Goal: Task Accomplishment & Management: Use online tool/utility

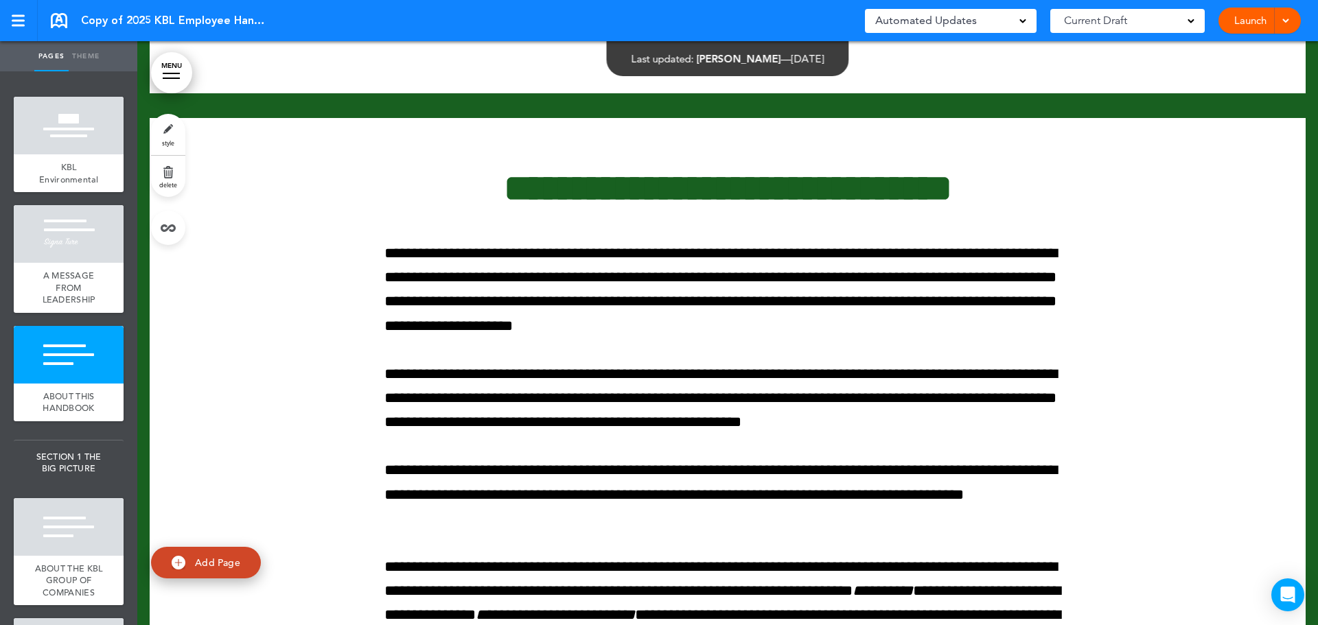
scroll to position [3020, 0]
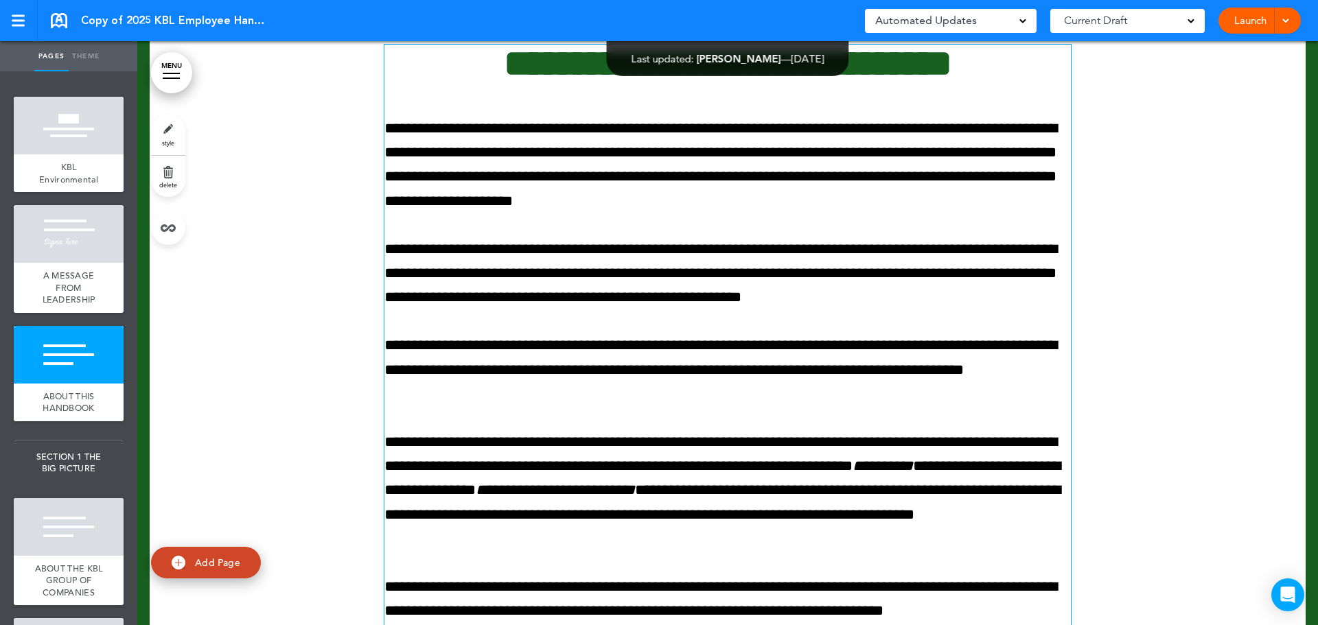
click at [973, 170] on p "**********" at bounding box center [727, 165] width 686 height 97
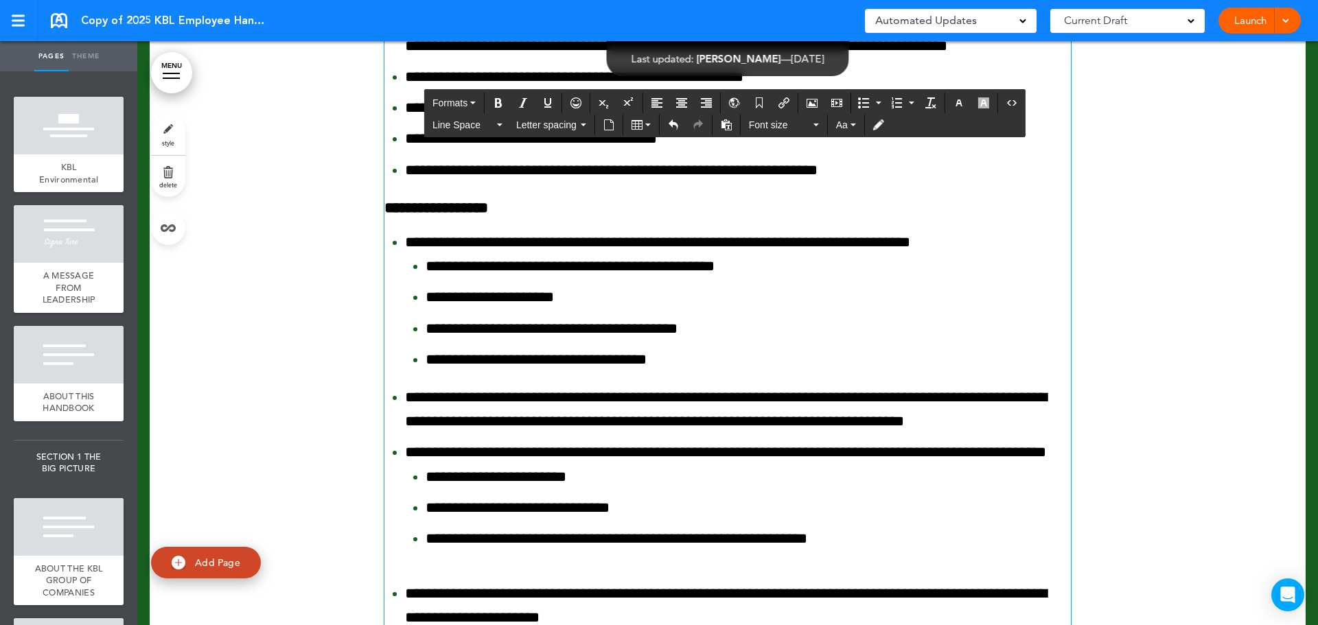
scroll to position [16197, 0]
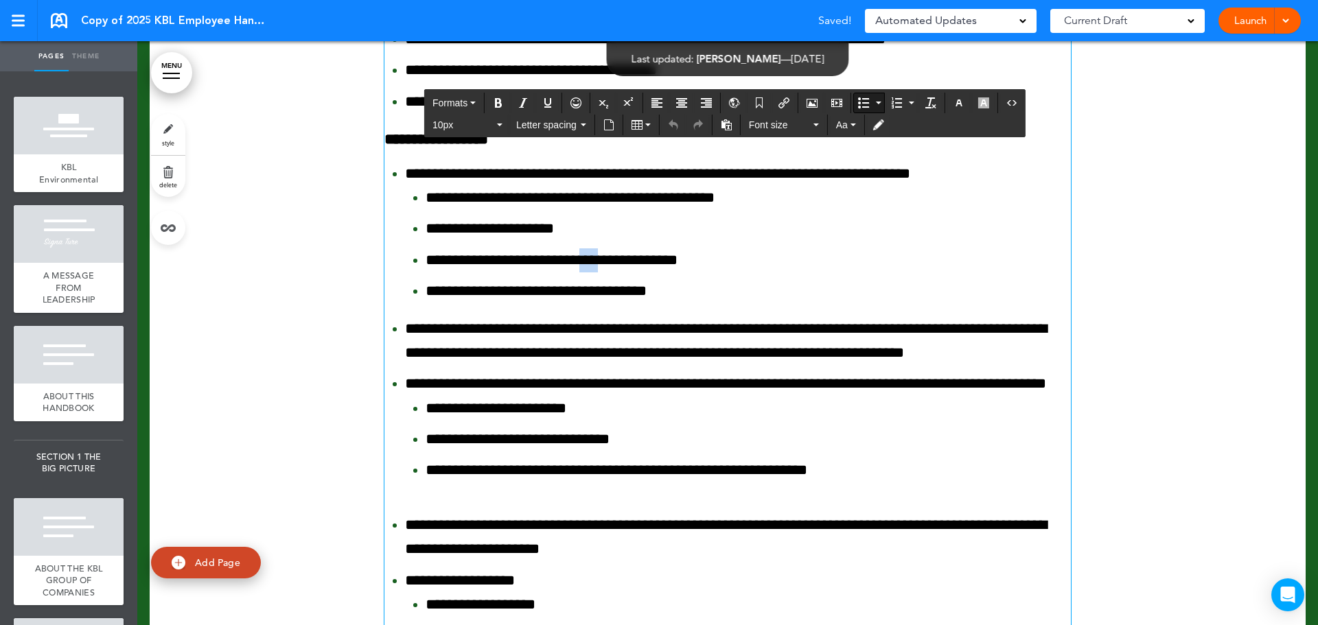
drag, startPoint x: 633, startPoint y: 347, endPoint x: 610, endPoint y: 349, distance: 22.7
click at [610, 272] on li "**********" at bounding box center [748, 260] width 645 height 24
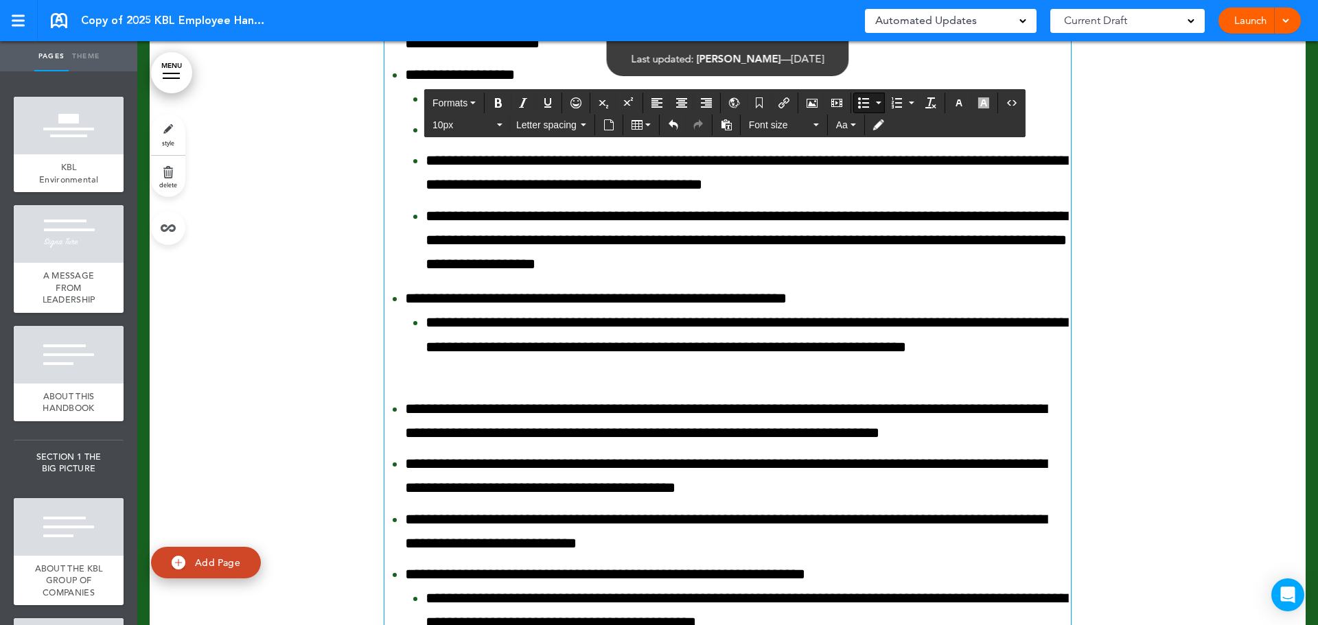
scroll to position [16266, 0]
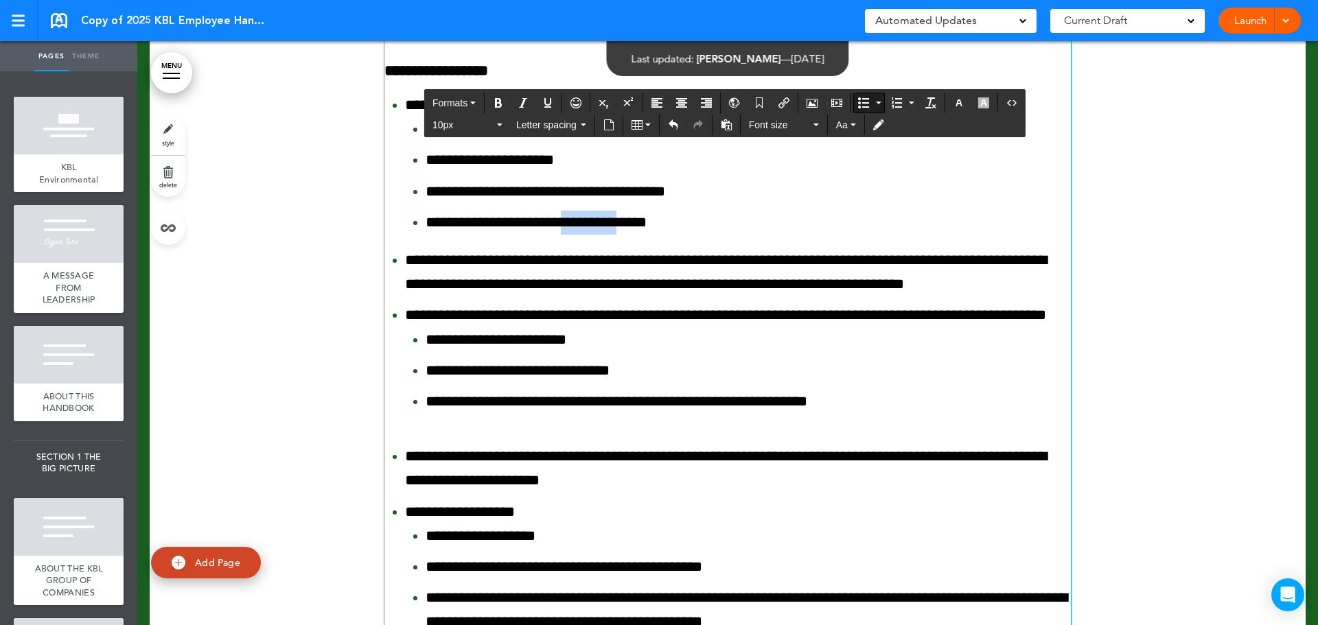
drag, startPoint x: 589, startPoint y: 312, endPoint x: 652, endPoint y: 313, distance: 63.1
click at [652, 235] on li "**********" at bounding box center [748, 223] width 645 height 24
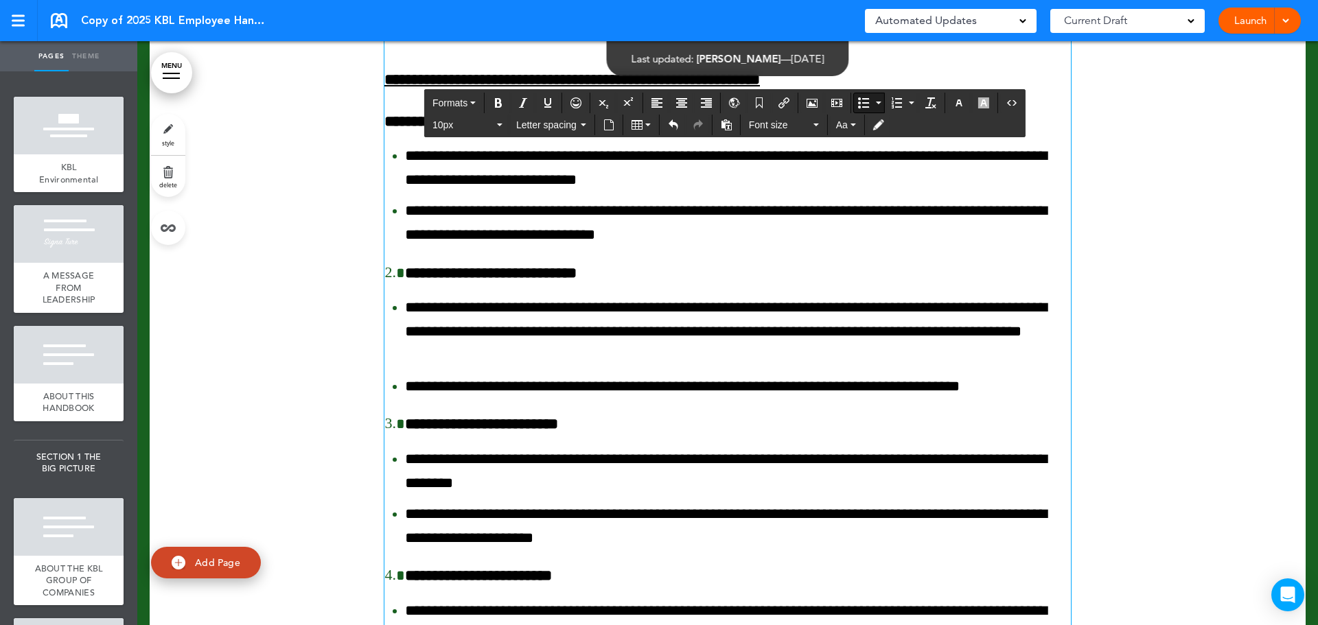
scroll to position [18599, 0]
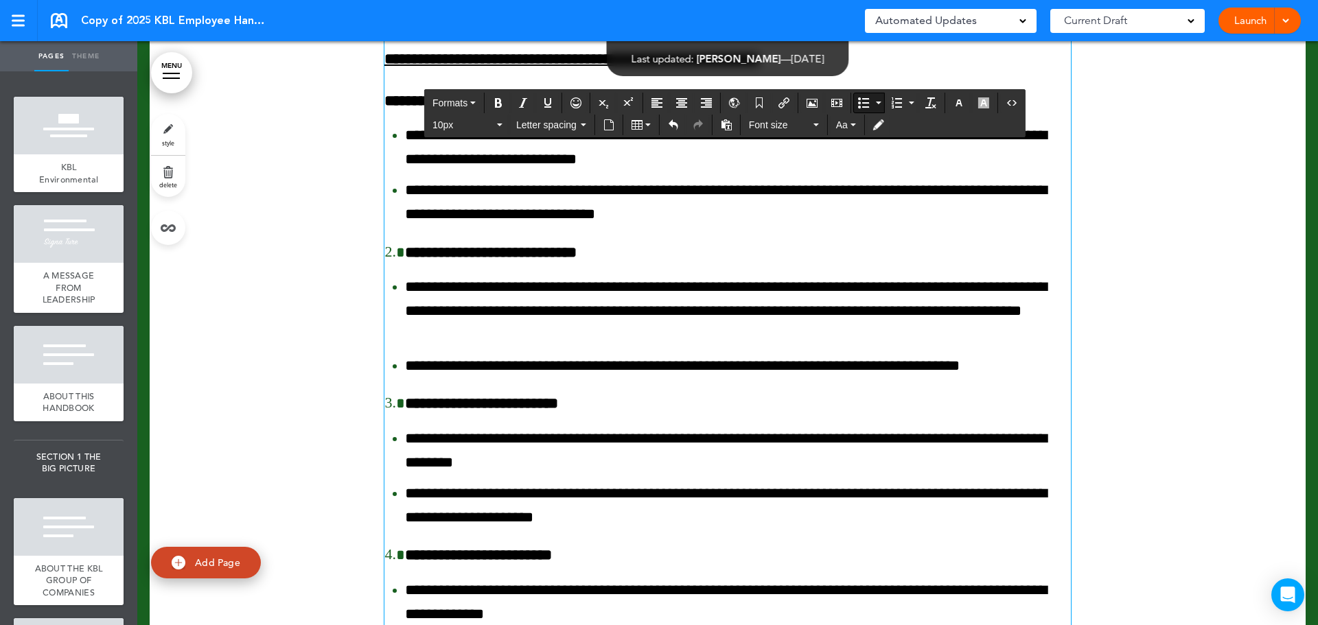
click at [384, 108] on strong "**********" at bounding box center [473, 100] width 178 height 15
click at [405, 265] on li "**********" at bounding box center [738, 253] width 666 height 24
click at [397, 108] on strong "**********" at bounding box center [482, 100] width 196 height 15
click at [896, 102] on icon "Numbered list" at bounding box center [896, 102] width 11 height 11
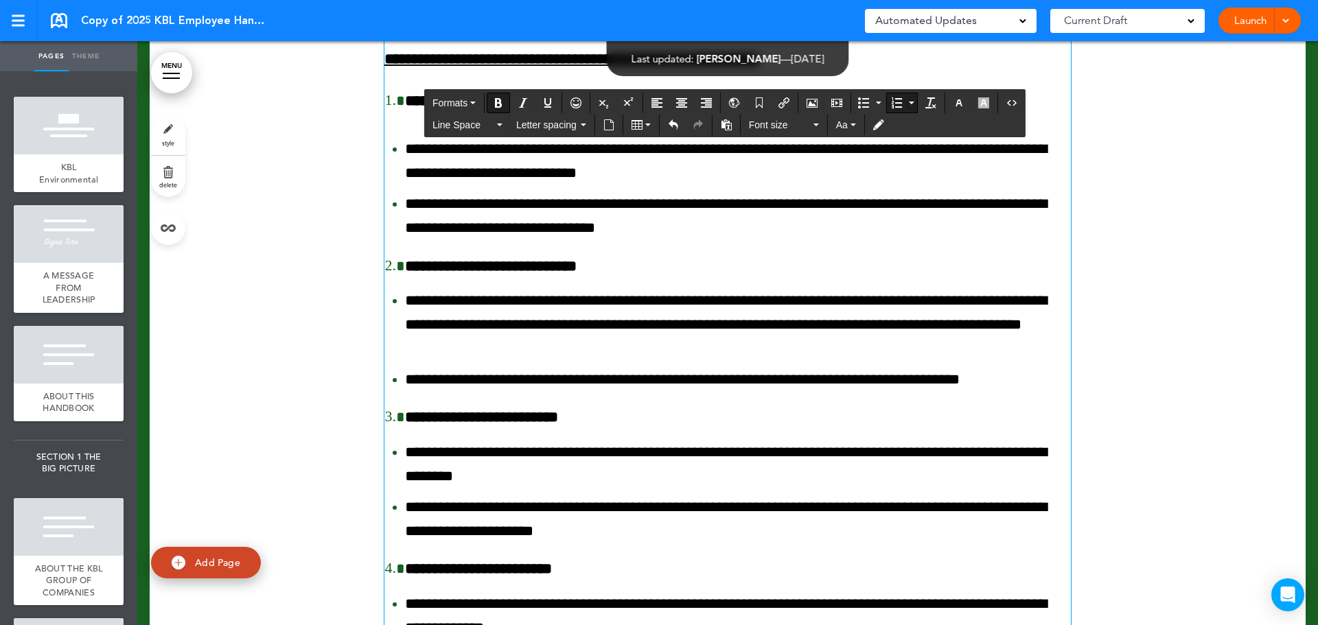
click at [454, 227] on div "**********" at bounding box center [727, 309] width 686 height 1159
click at [426, 216] on div "**********" at bounding box center [727, 309] width 686 height 1159
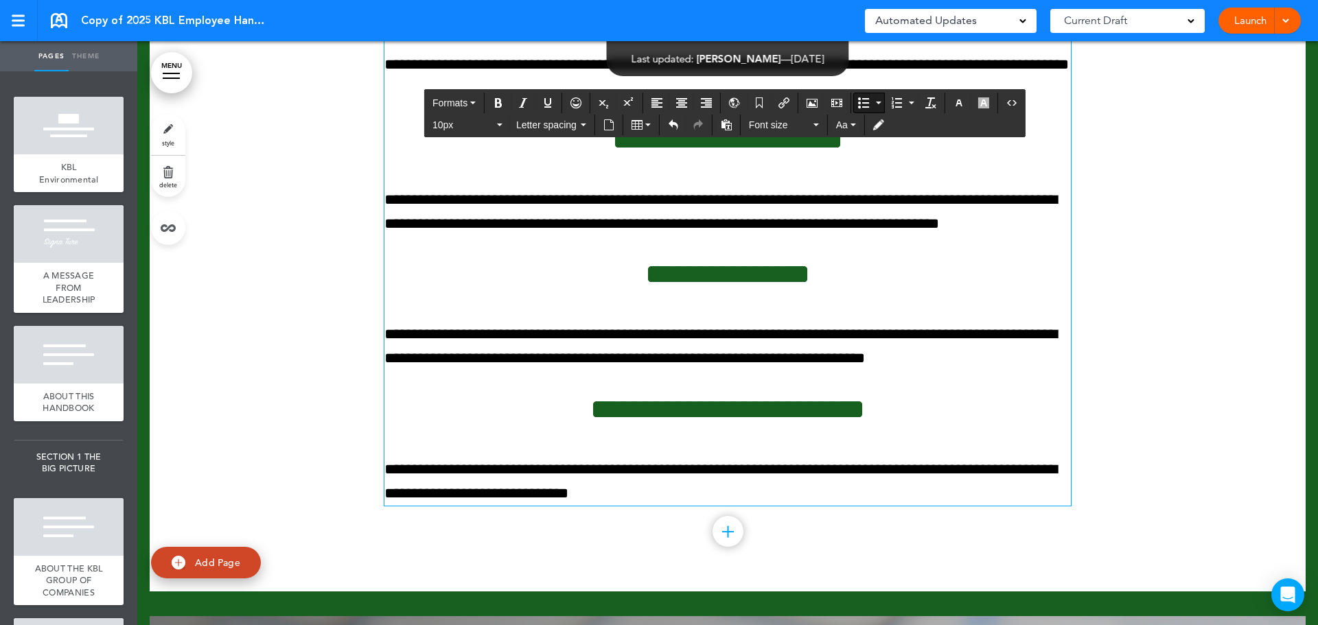
scroll to position [21276, 0]
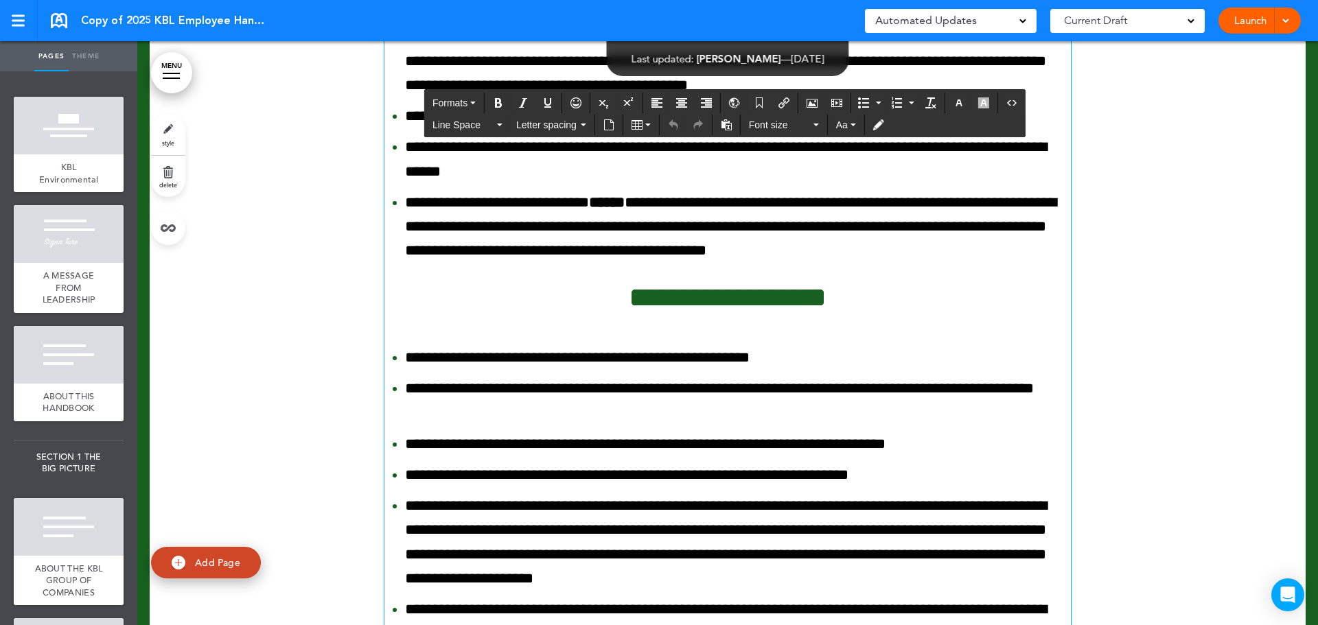
scroll to position [40081, 0]
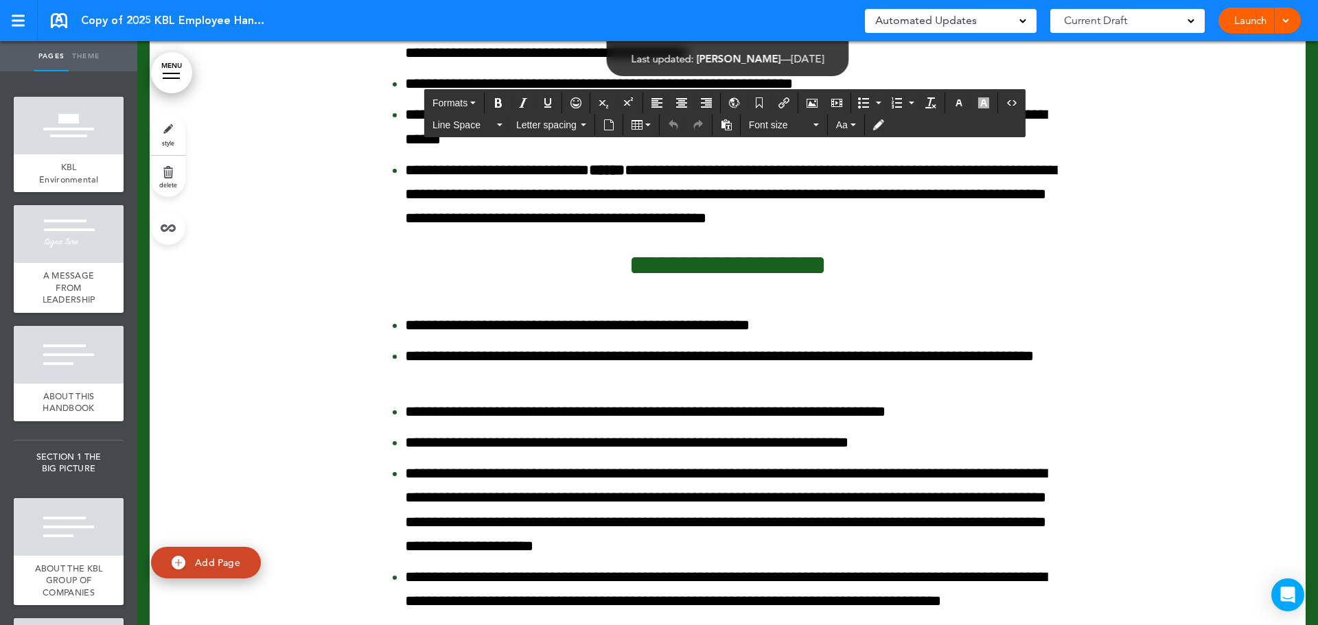
click at [1113, 259] on div at bounding box center [728, 331] width 1156 height 1369
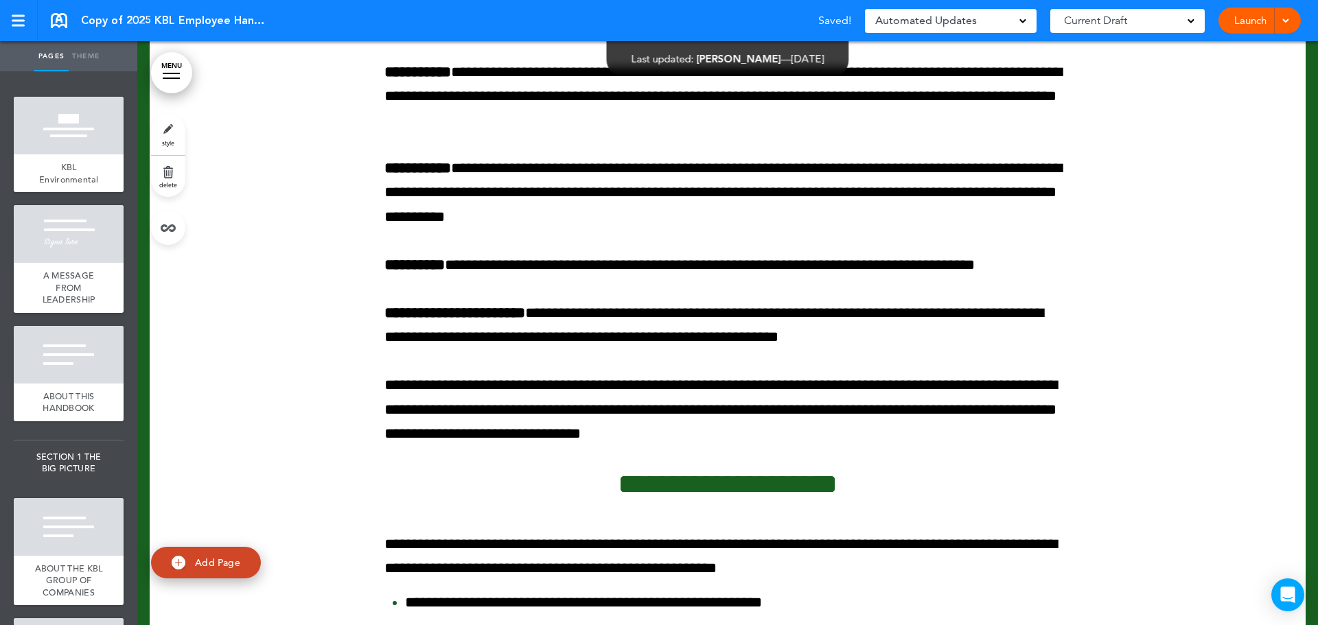
scroll to position [99555, 0]
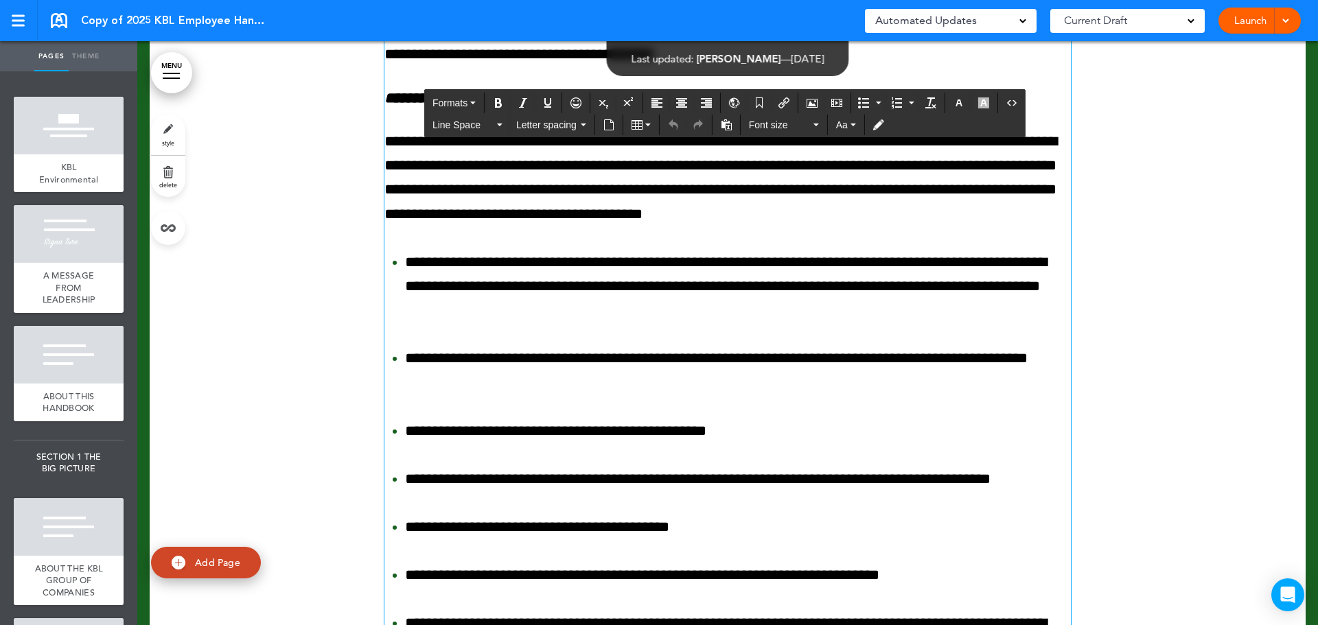
drag, startPoint x: 748, startPoint y: 338, endPoint x: 725, endPoint y: 337, distance: 22.7
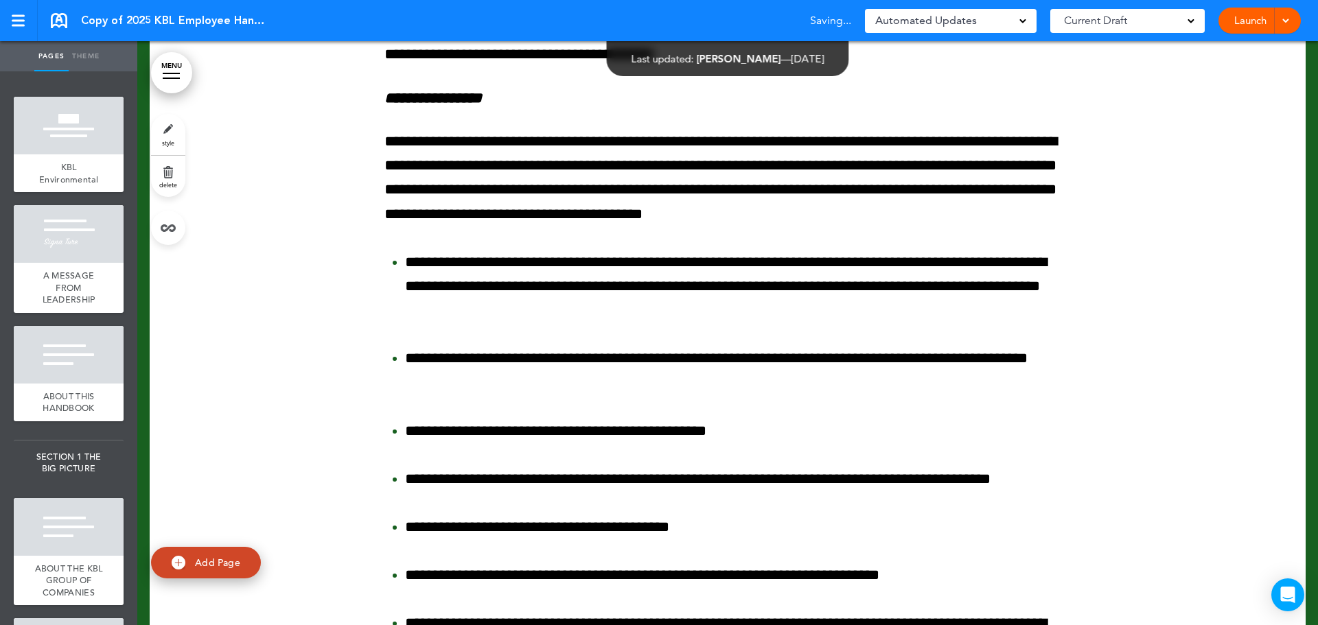
click at [1147, 131] on div at bounding box center [728, 45] width 1156 height 1740
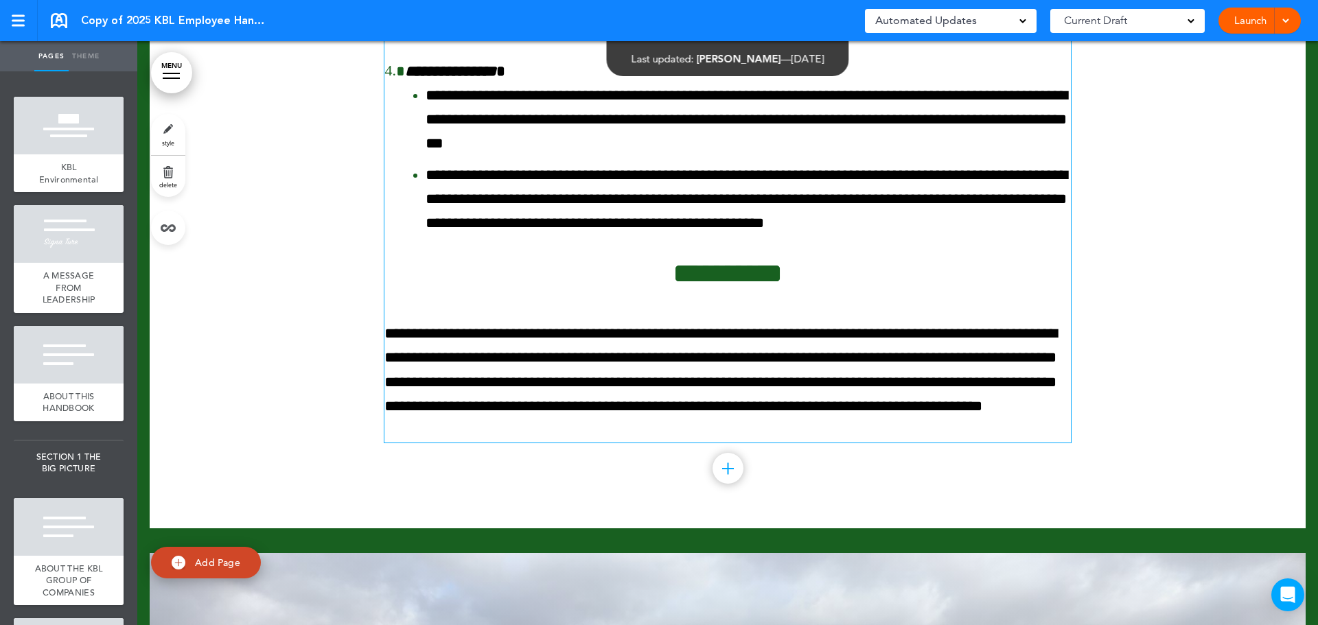
scroll to position [106006, 0]
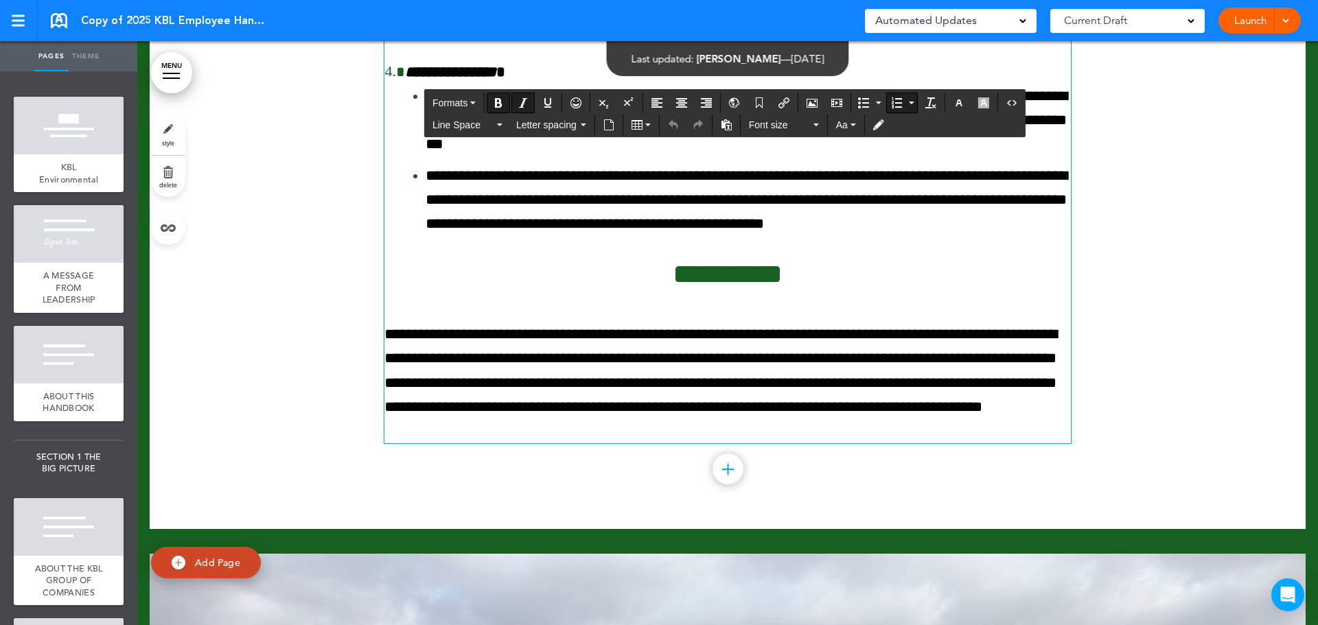
click at [898, 101] on icon "Numbered list" at bounding box center [896, 102] width 11 height 11
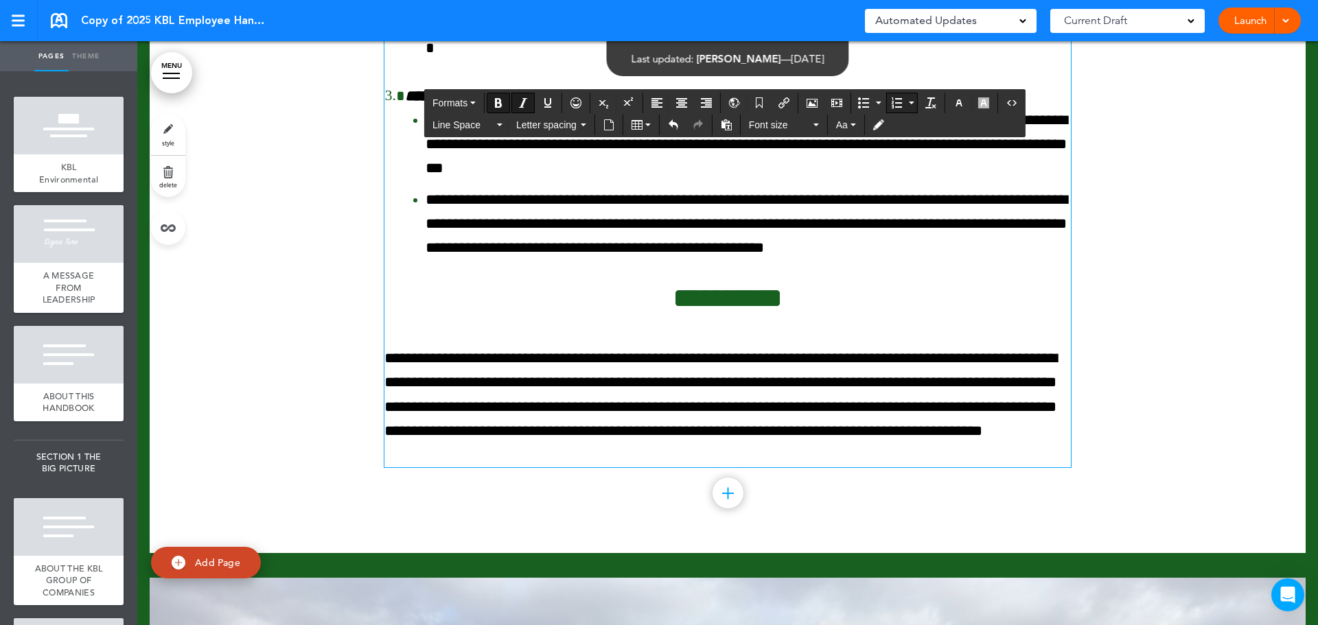
click at [898, 101] on icon "Numbered list" at bounding box center [896, 102] width 11 height 11
drag, startPoint x: 387, startPoint y: 592, endPoint x: 689, endPoint y: 533, distance: 307.7
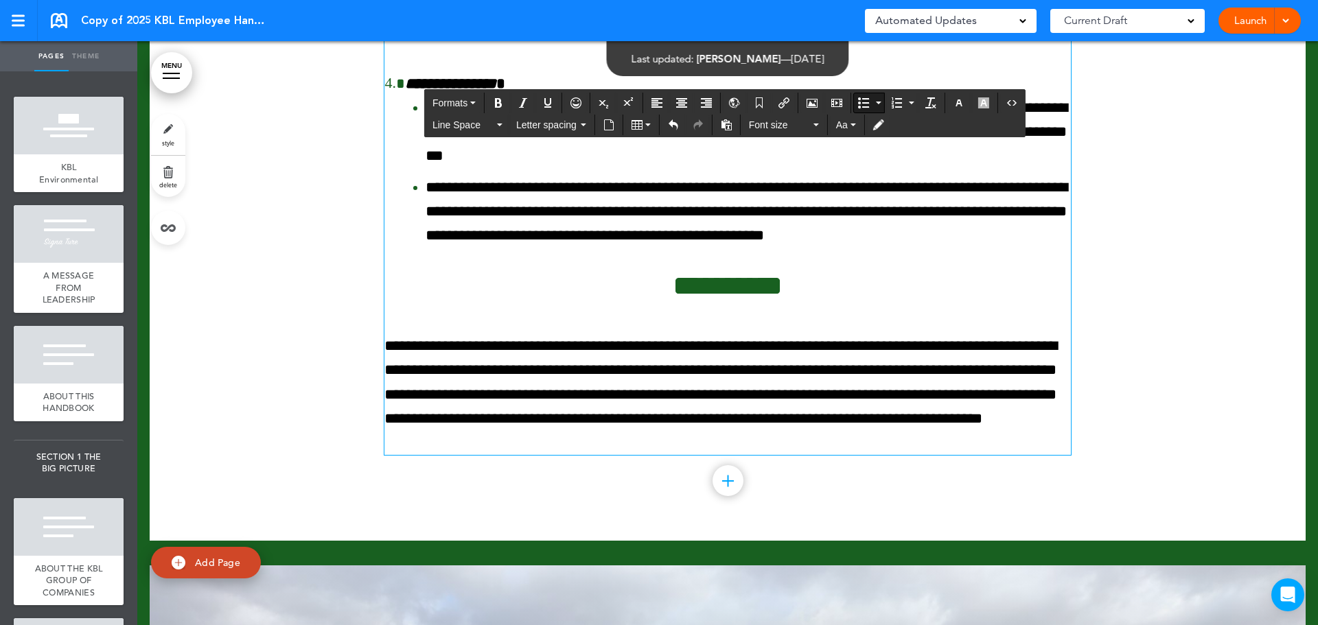
scroll to position [106075, 0]
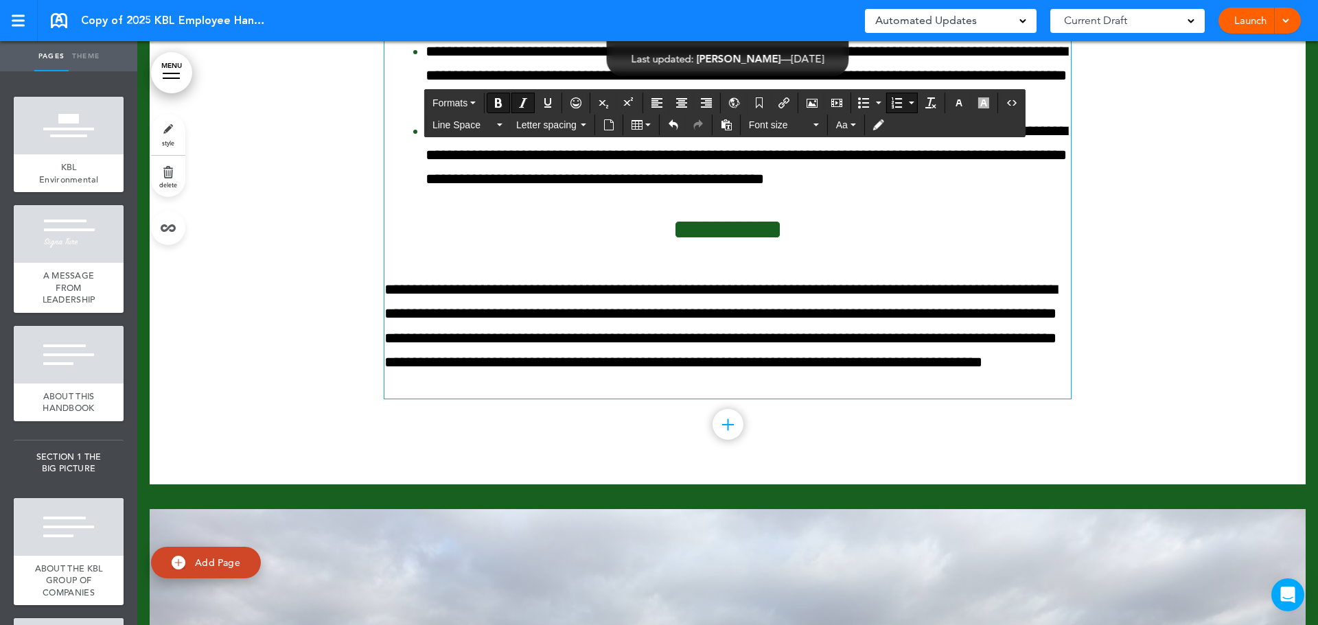
click at [892, 104] on icon "Numbered list" at bounding box center [896, 102] width 11 height 11
drag, startPoint x: 702, startPoint y: 474, endPoint x: 400, endPoint y: 300, distance: 348.3
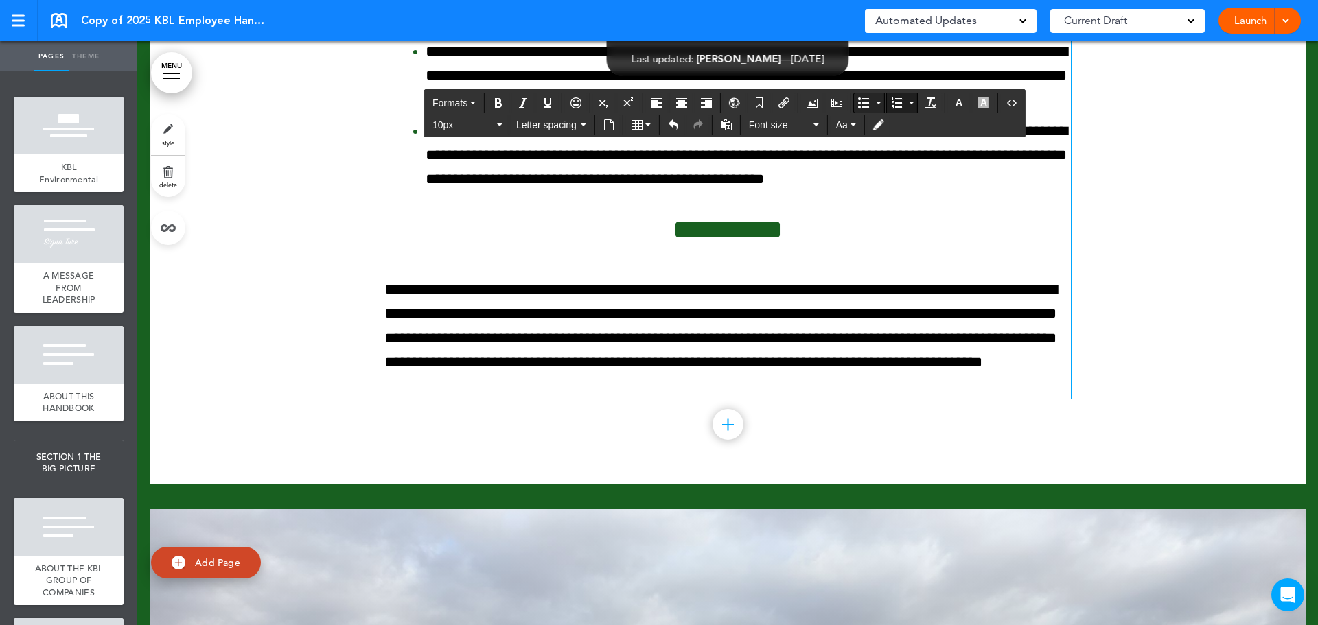
click at [865, 101] on icon "Bullet list" at bounding box center [863, 102] width 11 height 11
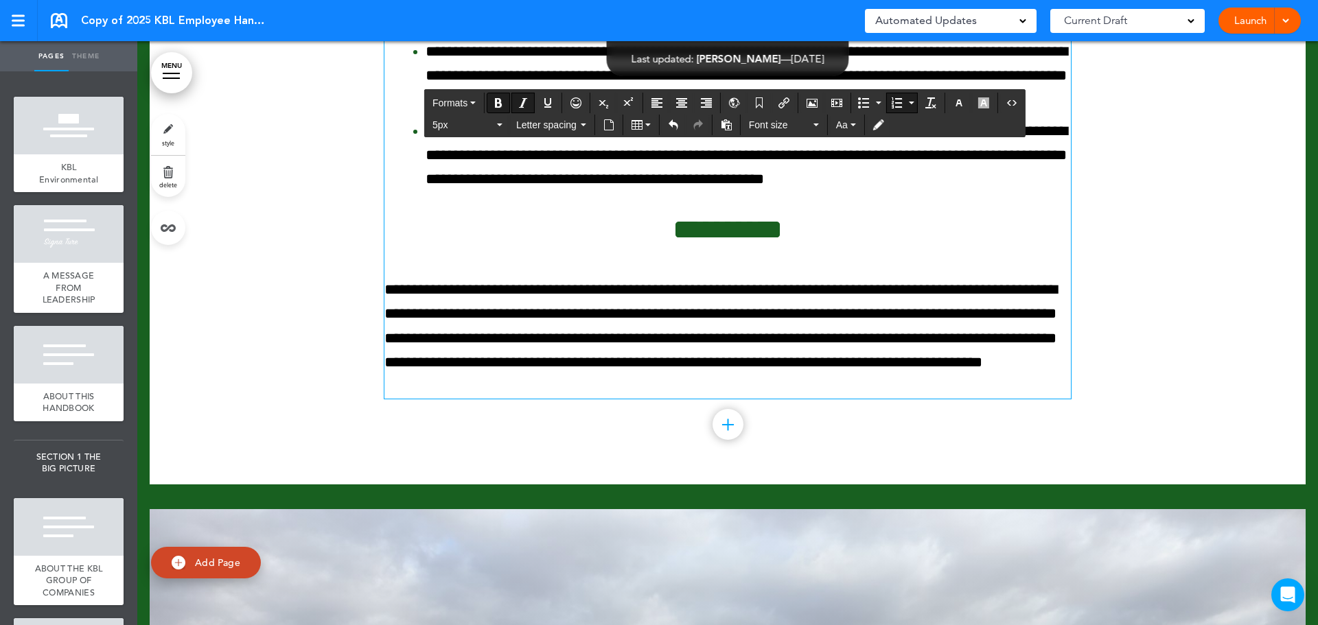
click at [456, 95] on button "Formats" at bounding box center [454, 102] width 54 height 19
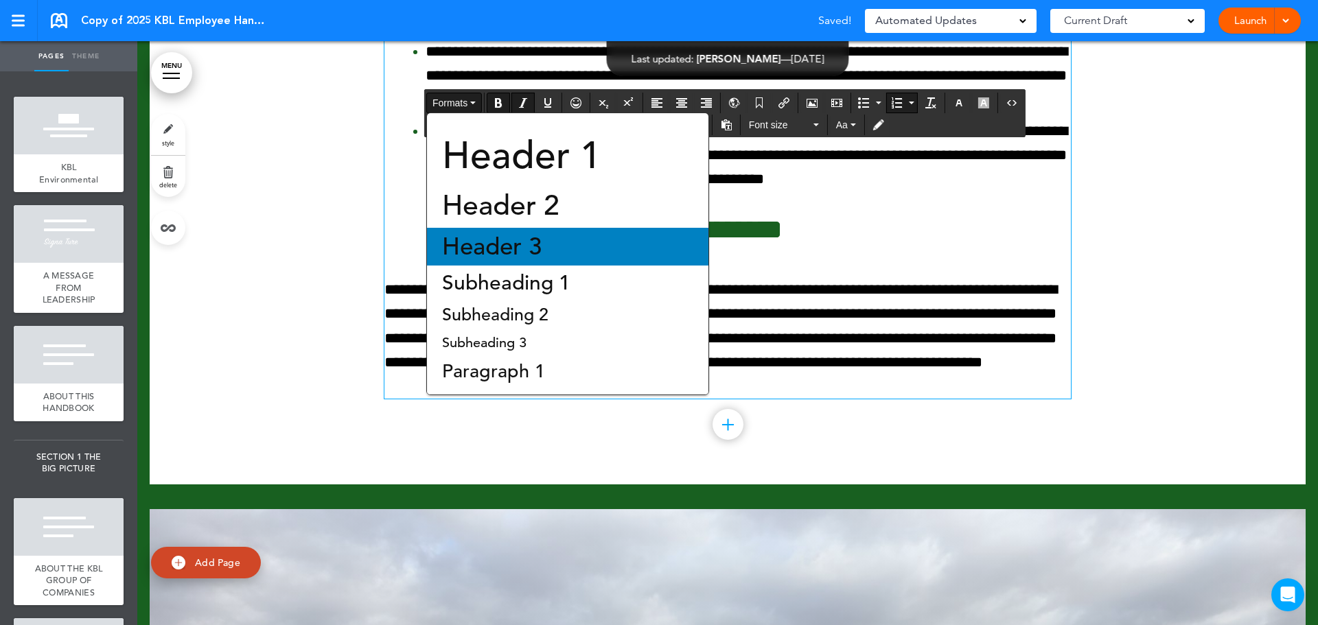
scroll to position [93, 0]
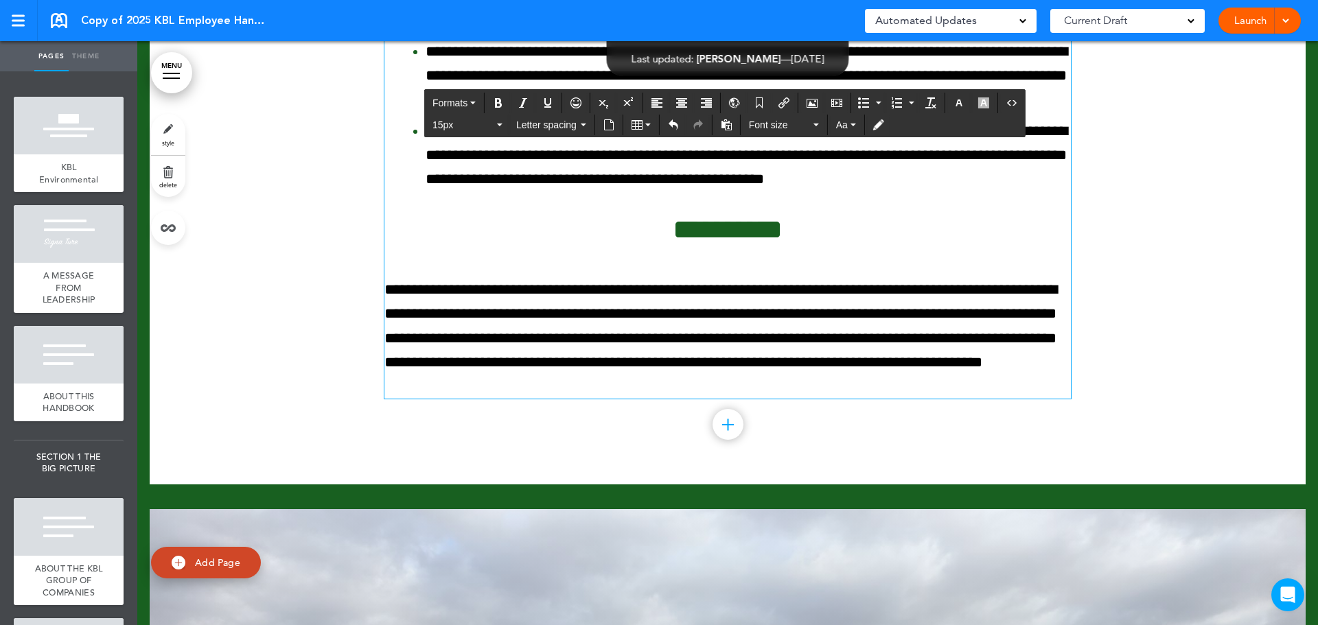
drag, startPoint x: 539, startPoint y: 519, endPoint x: 409, endPoint y: 520, distance: 129.7
click at [893, 105] on icon "Numbered list" at bounding box center [896, 102] width 11 height 11
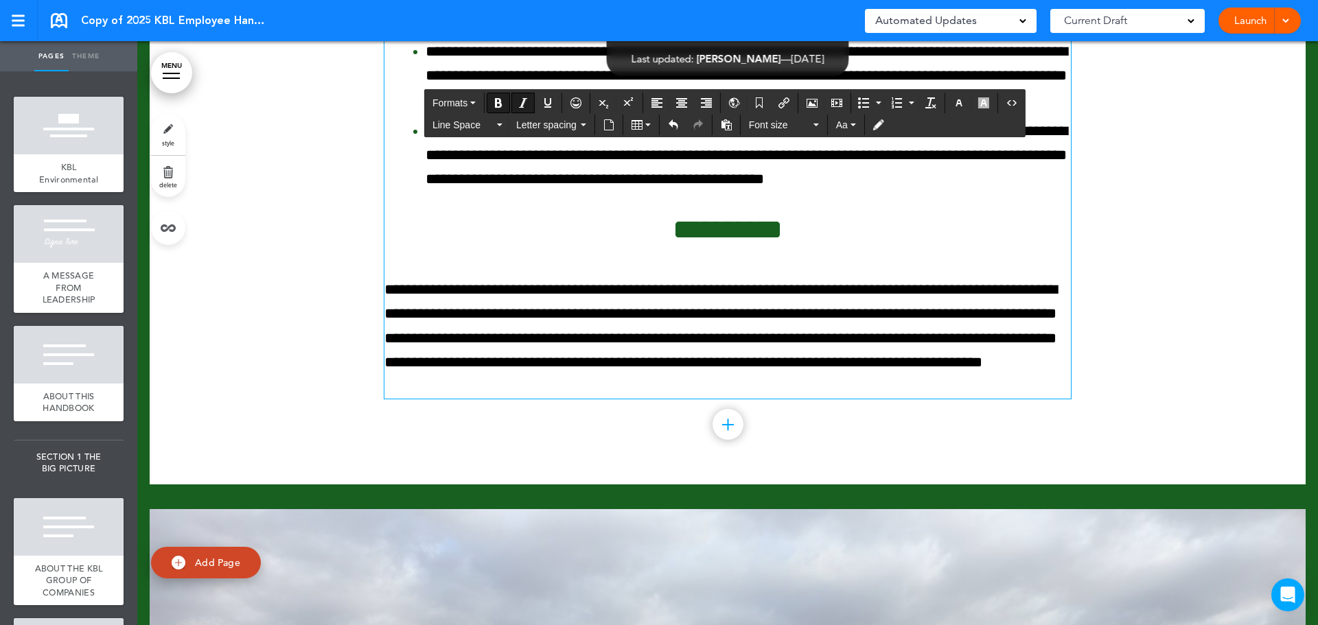
drag, startPoint x: 708, startPoint y: 464, endPoint x: 423, endPoint y: 294, distance: 331.5
click at [866, 106] on icon "Bullet list" at bounding box center [863, 102] width 11 height 11
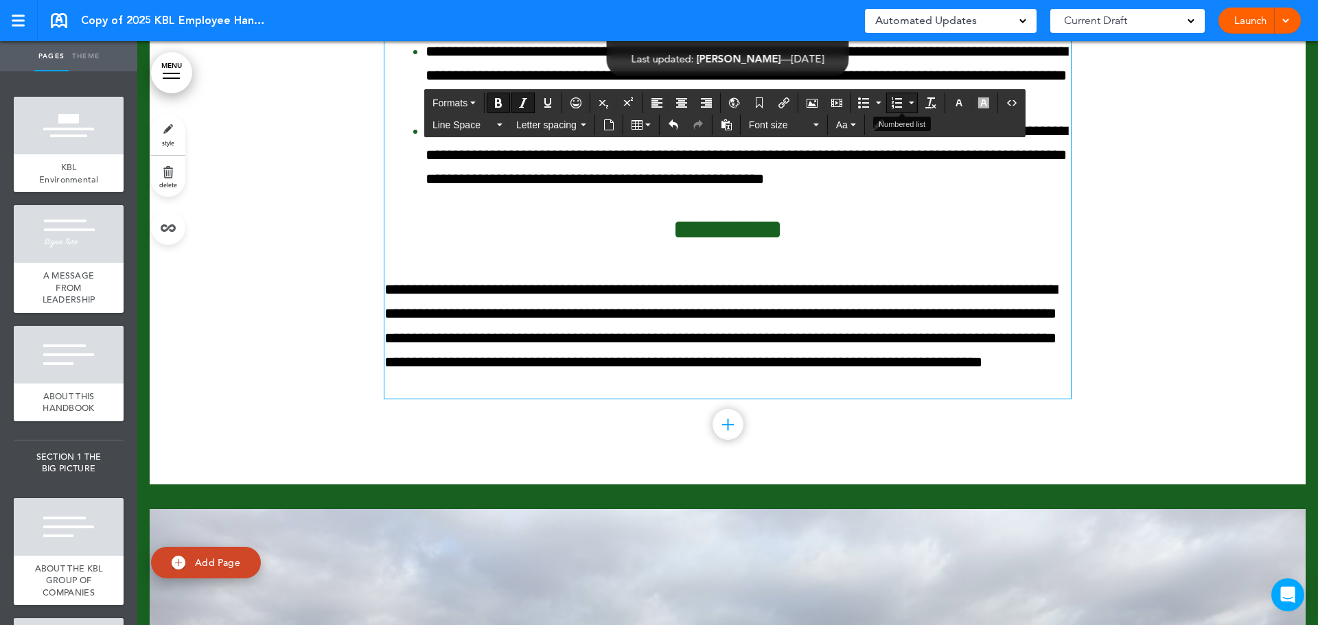
click at [898, 109] on button "Numbered list" at bounding box center [896, 102] width 19 height 19
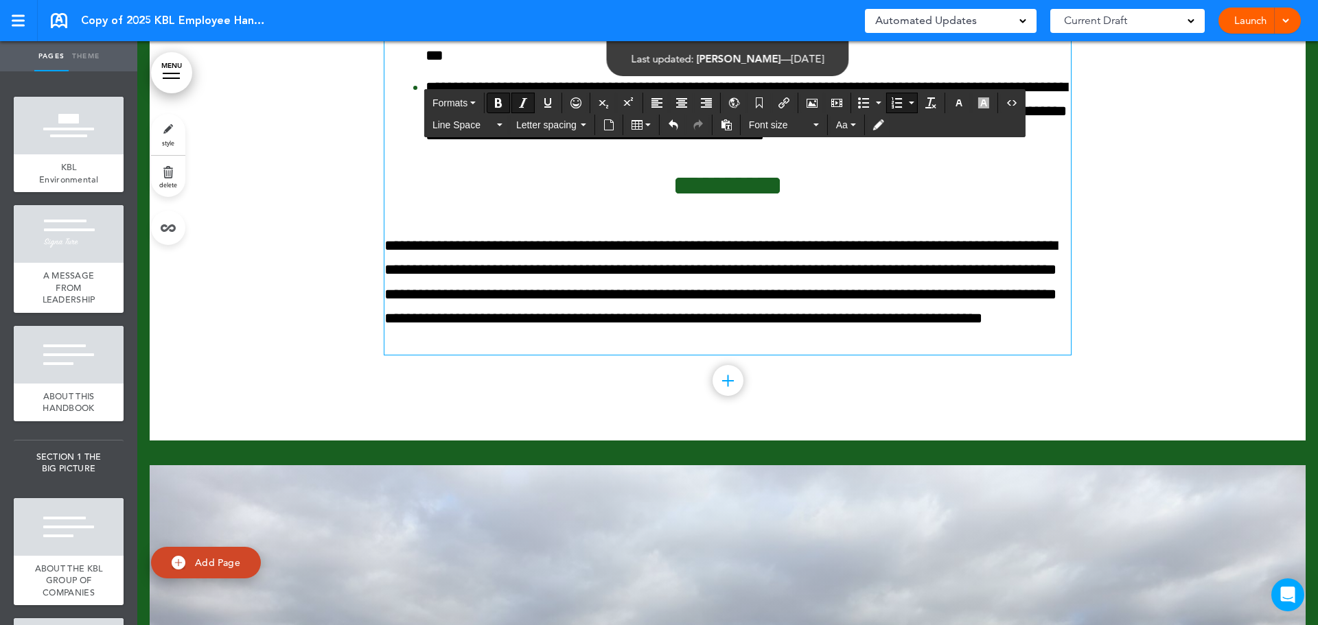
scroll to position [106143, 0]
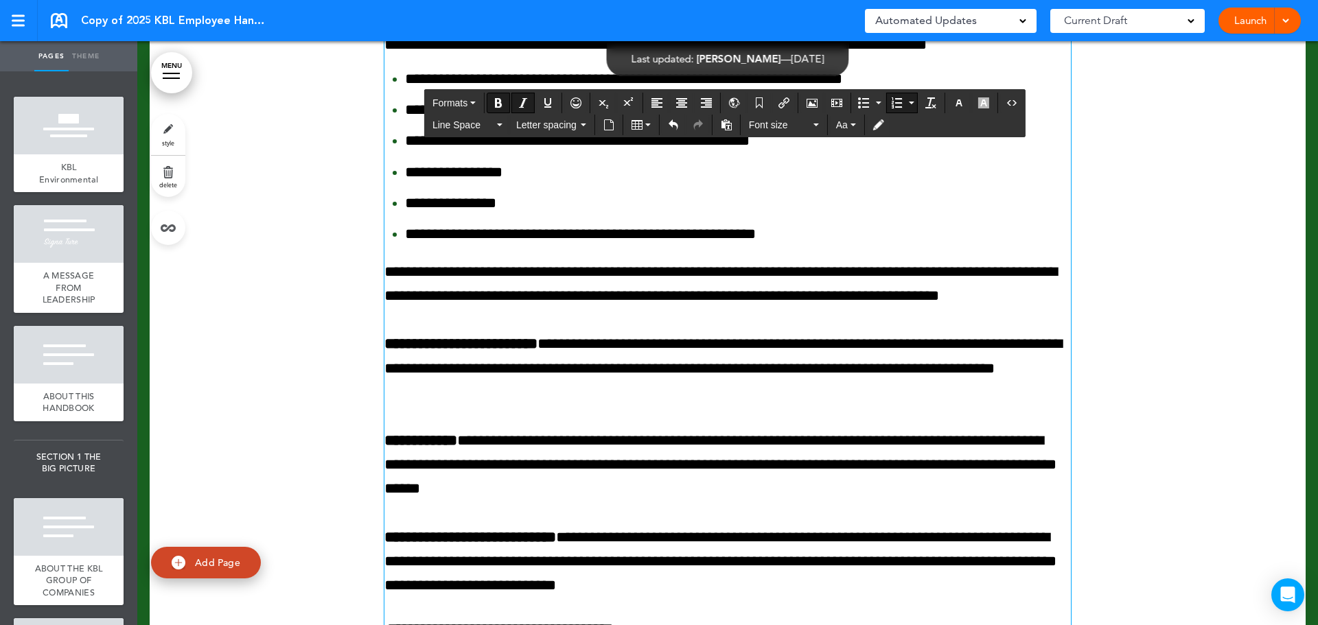
scroll to position [108614, 0]
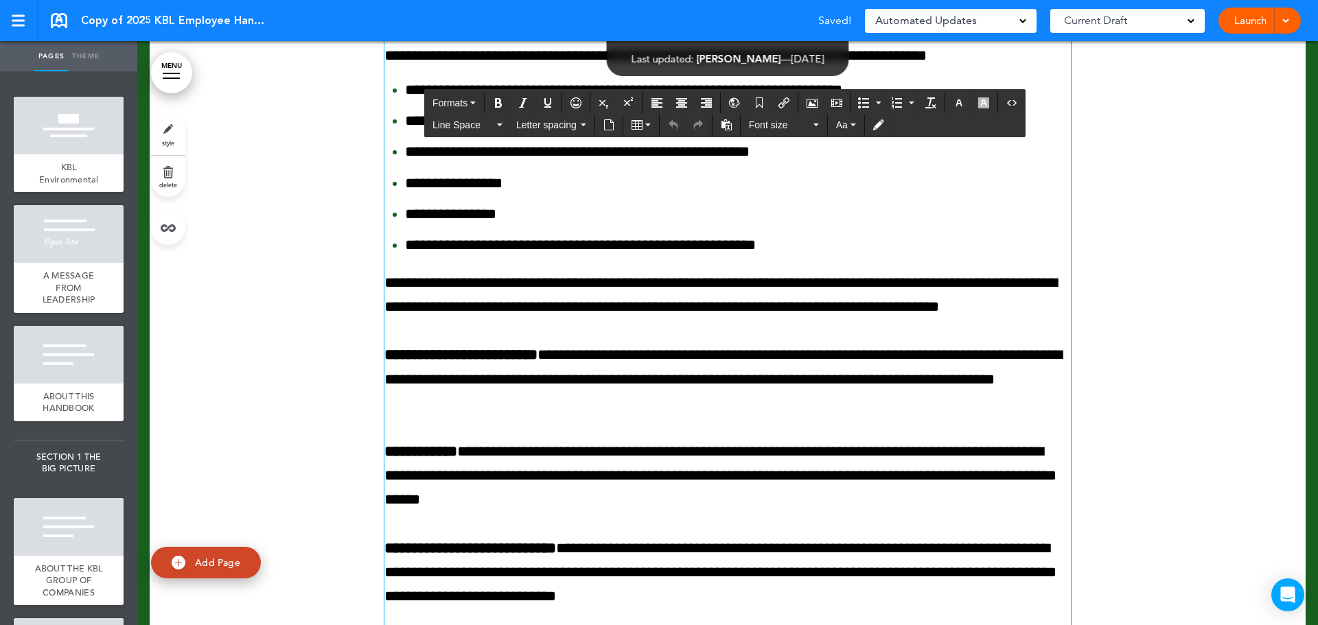
drag, startPoint x: 430, startPoint y: 312, endPoint x: 381, endPoint y: 314, distance: 49.5
drag, startPoint x: 454, startPoint y: 385, endPoint x: 360, endPoint y: 388, distance: 94.1
drag, startPoint x: 413, startPoint y: 456, endPoint x: 356, endPoint y: 456, distance: 57.0
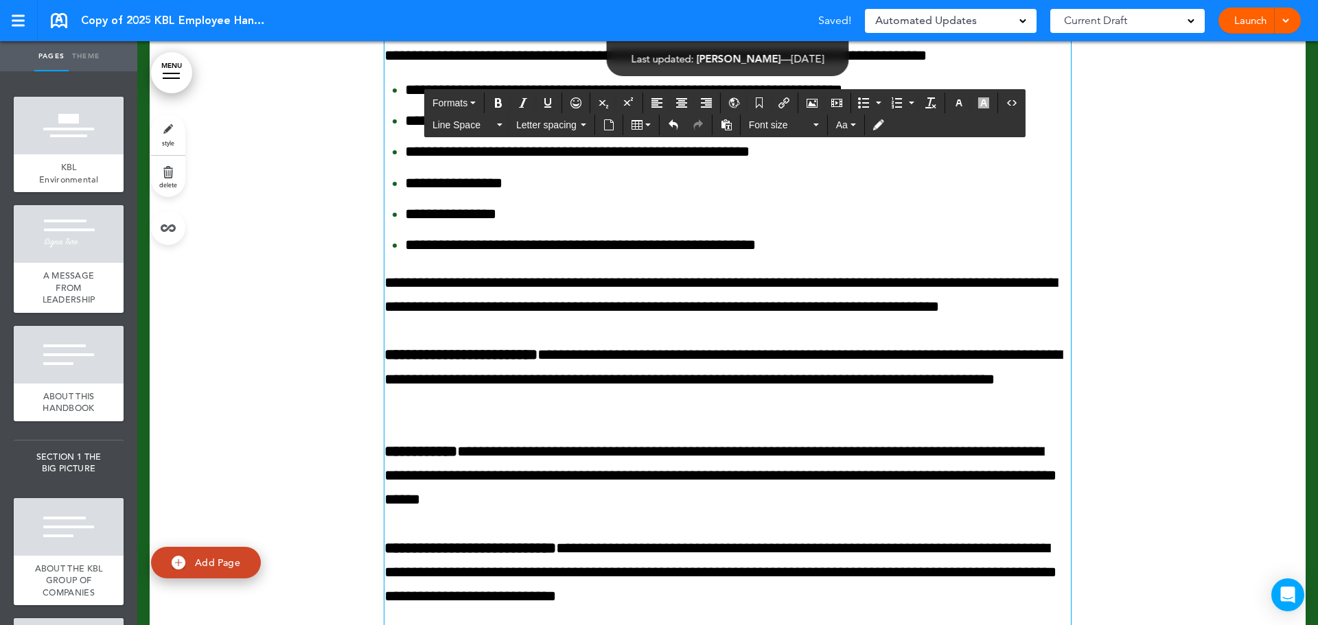
drag, startPoint x: 511, startPoint y: 607, endPoint x: 380, endPoint y: 586, distance: 132.0
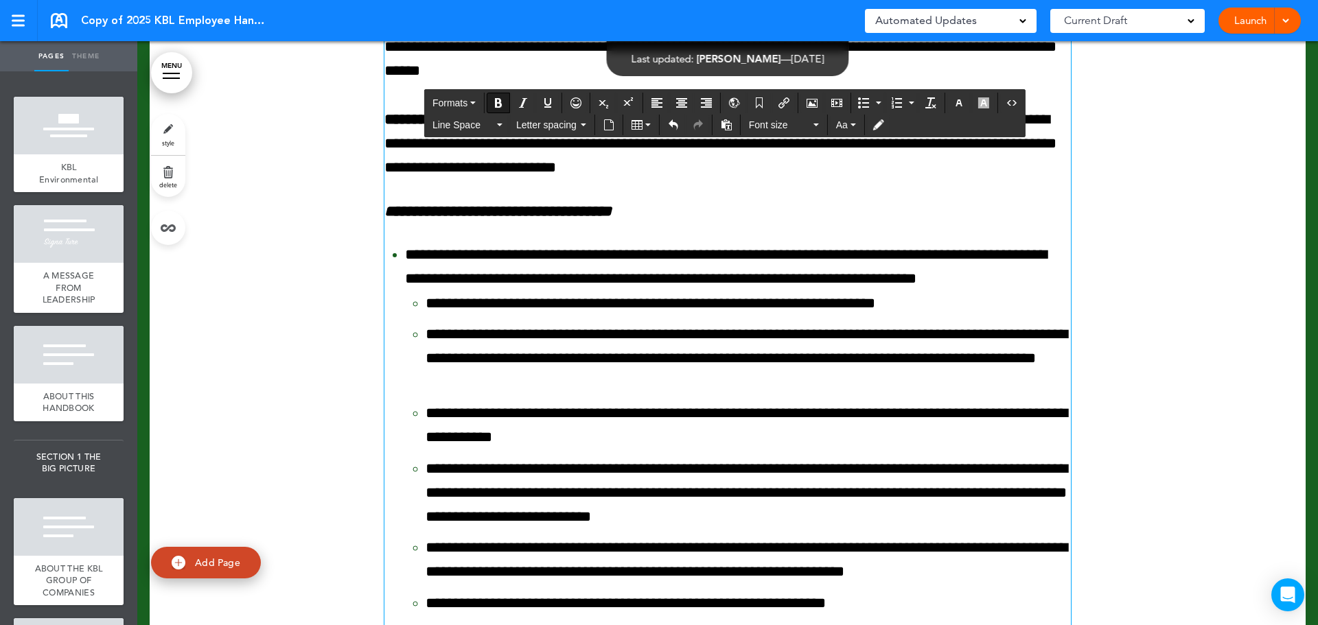
scroll to position [109094, 0]
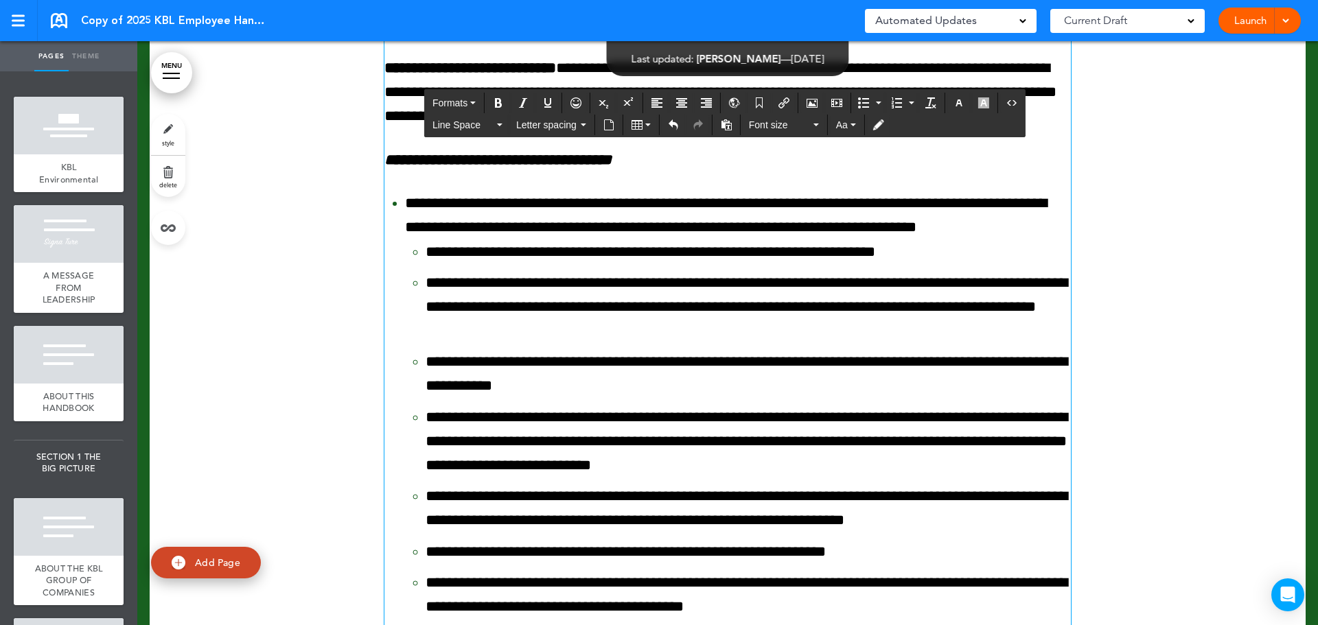
drag, startPoint x: 447, startPoint y: 198, endPoint x: 375, endPoint y: 199, distance: 72.1
drag, startPoint x: 456, startPoint y: 246, endPoint x: 355, endPoint y: 244, distance: 101.6
drag, startPoint x: 490, startPoint y: 321, endPoint x: 360, endPoint y: 322, distance: 130.4
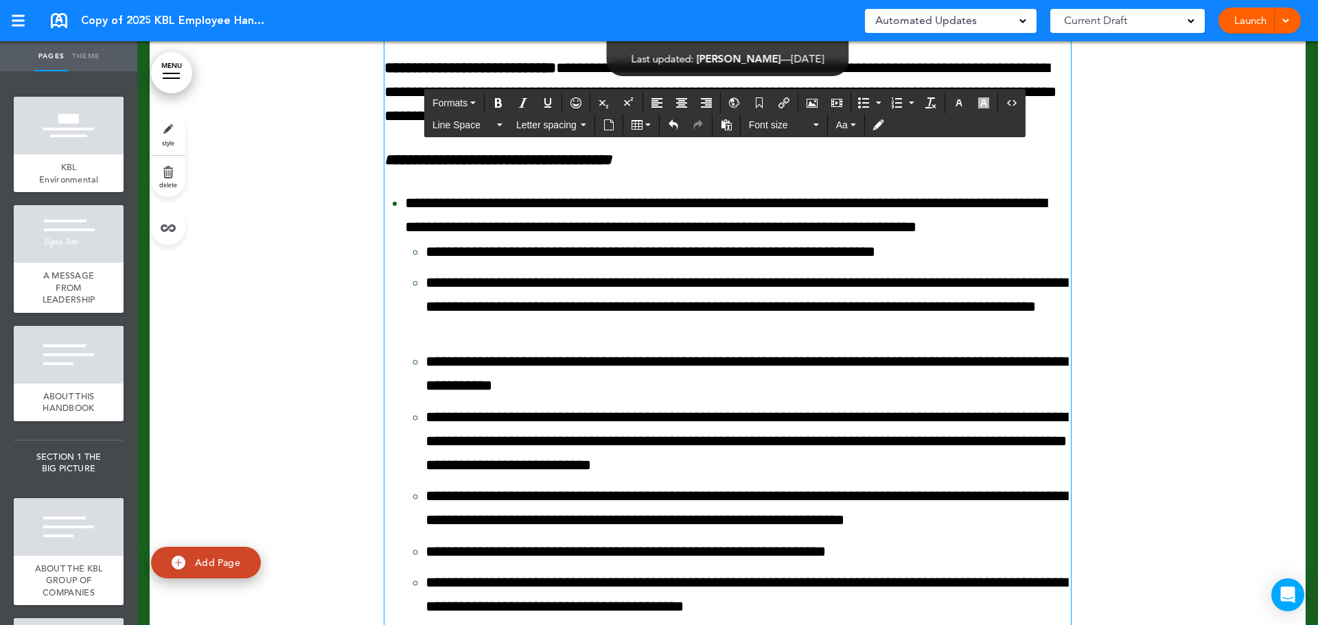
drag, startPoint x: 434, startPoint y: 413, endPoint x: 342, endPoint y: 415, distance: 91.3
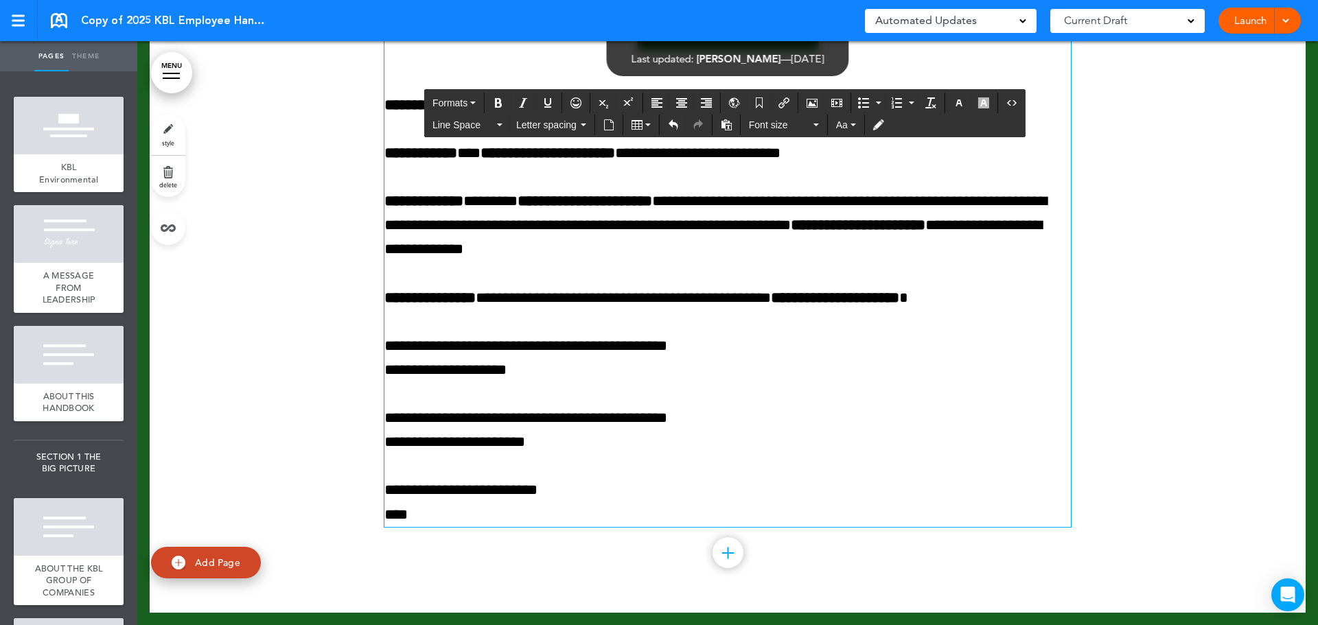
scroll to position [130233, 0]
click at [384, 113] on strong "**********" at bounding box center [432, 104] width 97 height 15
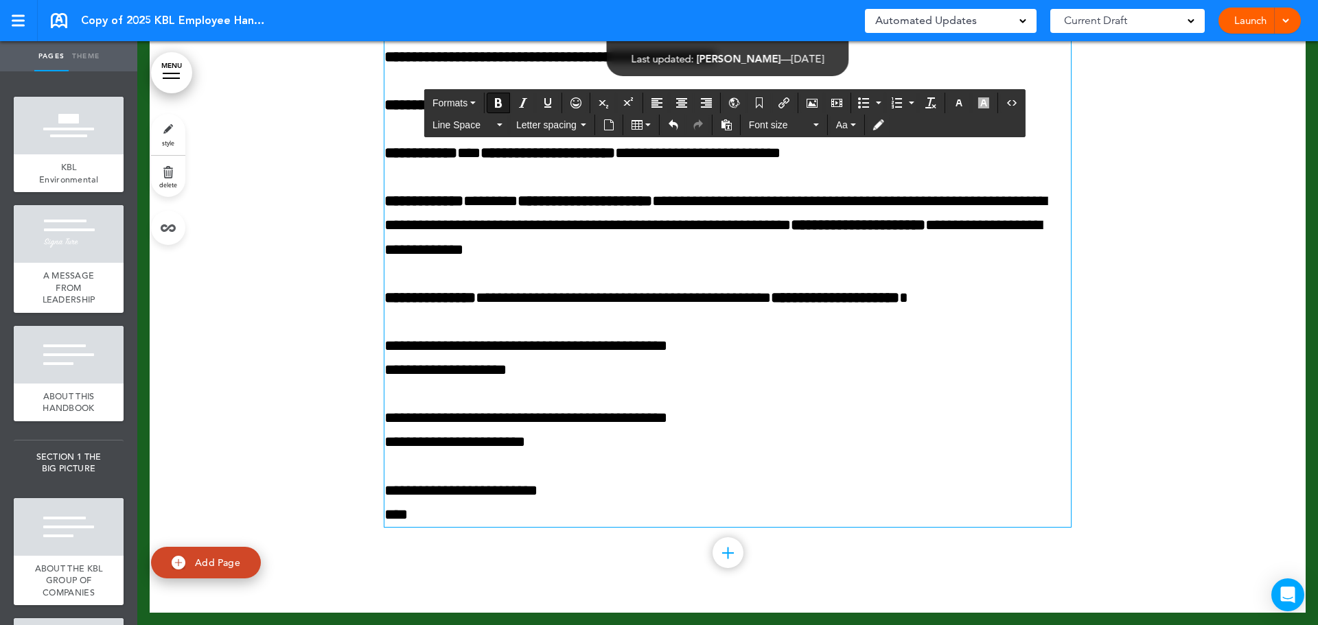
scroll to position [130503, 0]
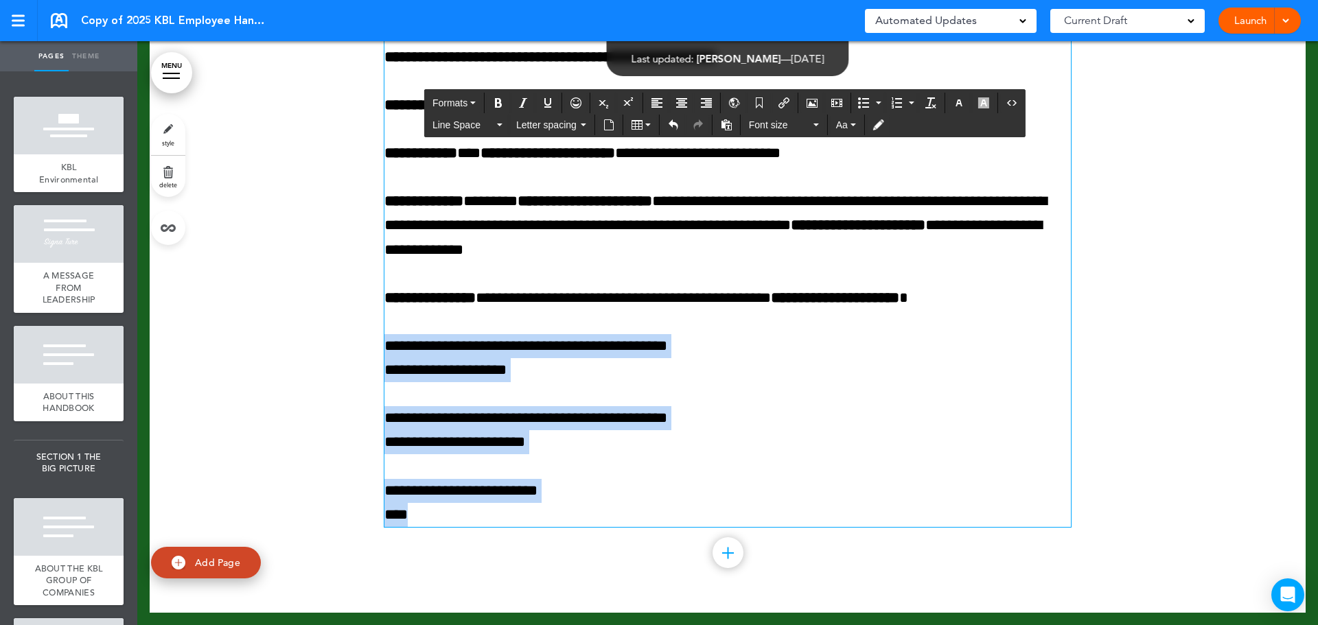
drag, startPoint x: 617, startPoint y: 511, endPoint x: 381, endPoint y: 314, distance: 307.0
click at [384, 314] on div "**********" at bounding box center [727, 250] width 686 height 554
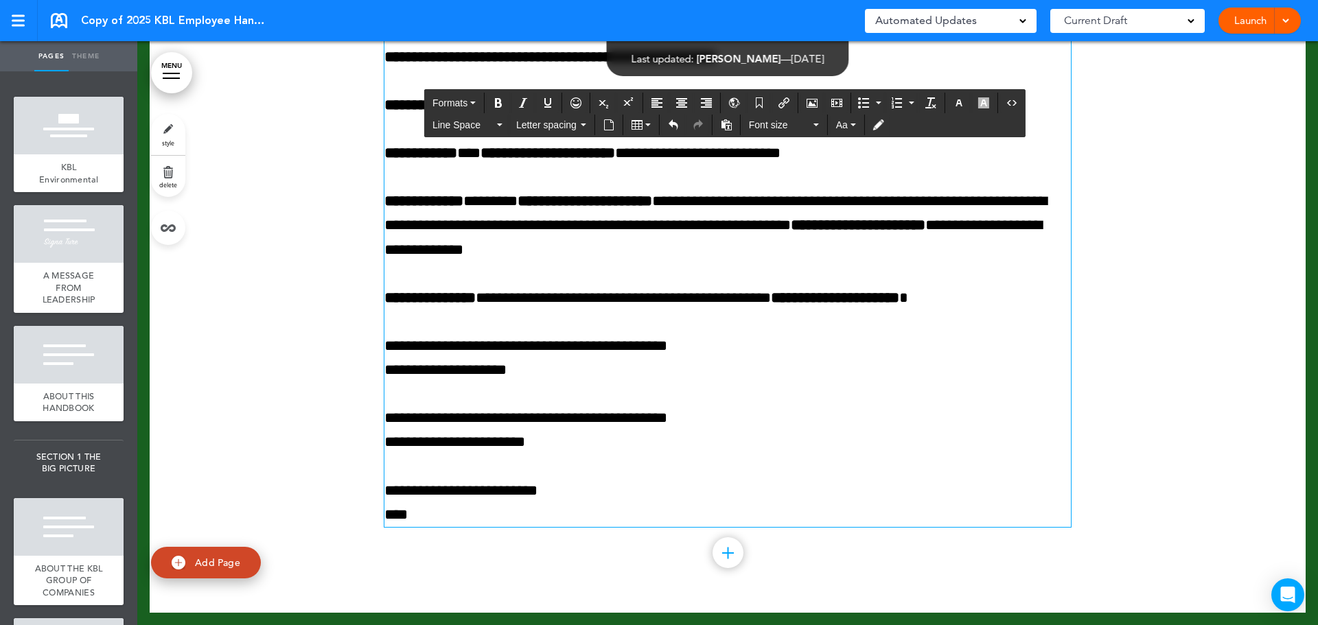
scroll to position [130371, 0]
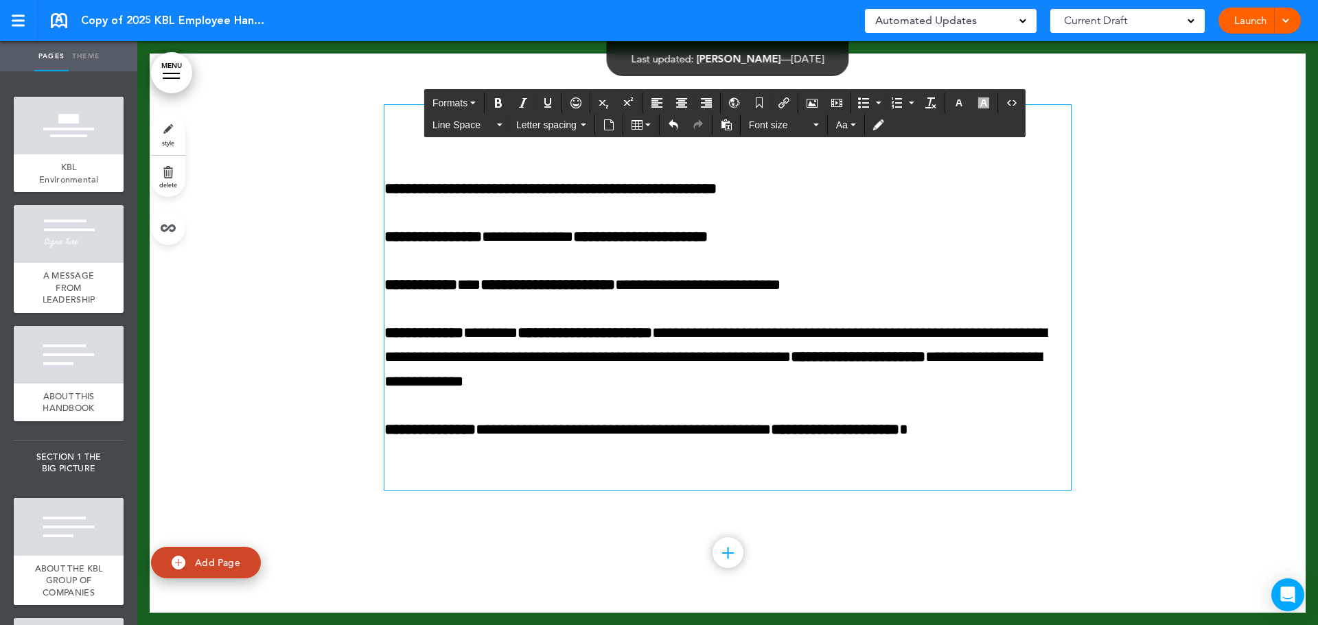
click at [1022, 431] on p "**********" at bounding box center [727, 430] width 686 height 24
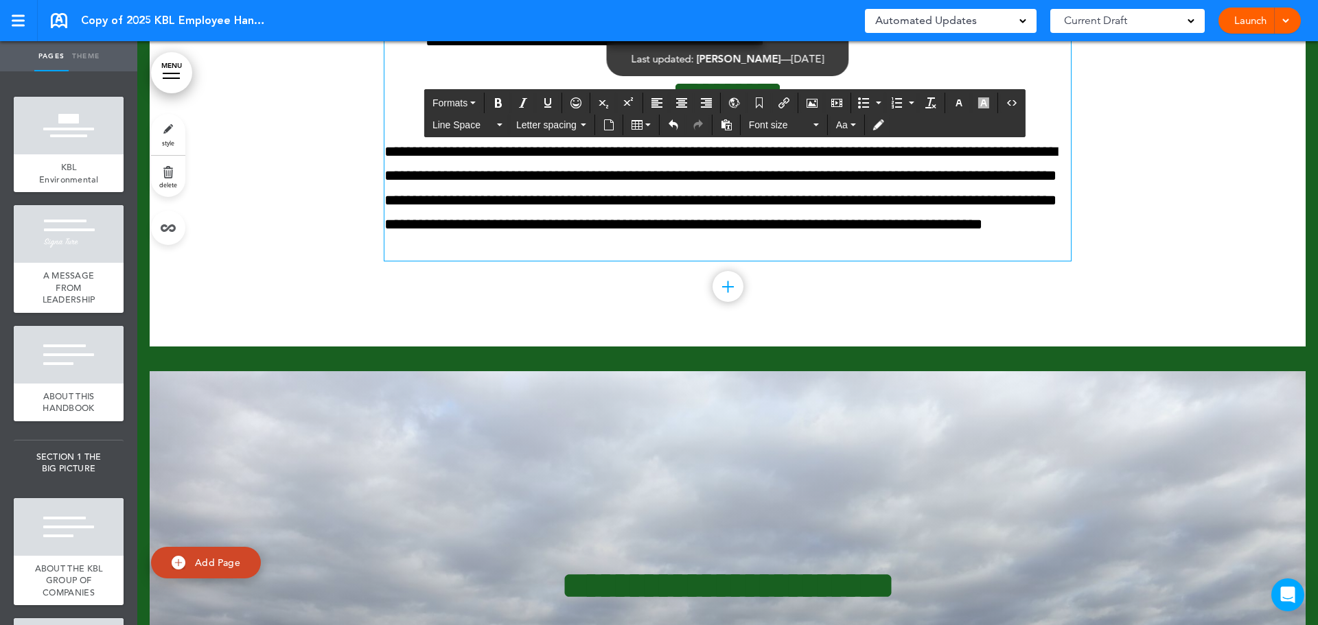
scroll to position [106144, 0]
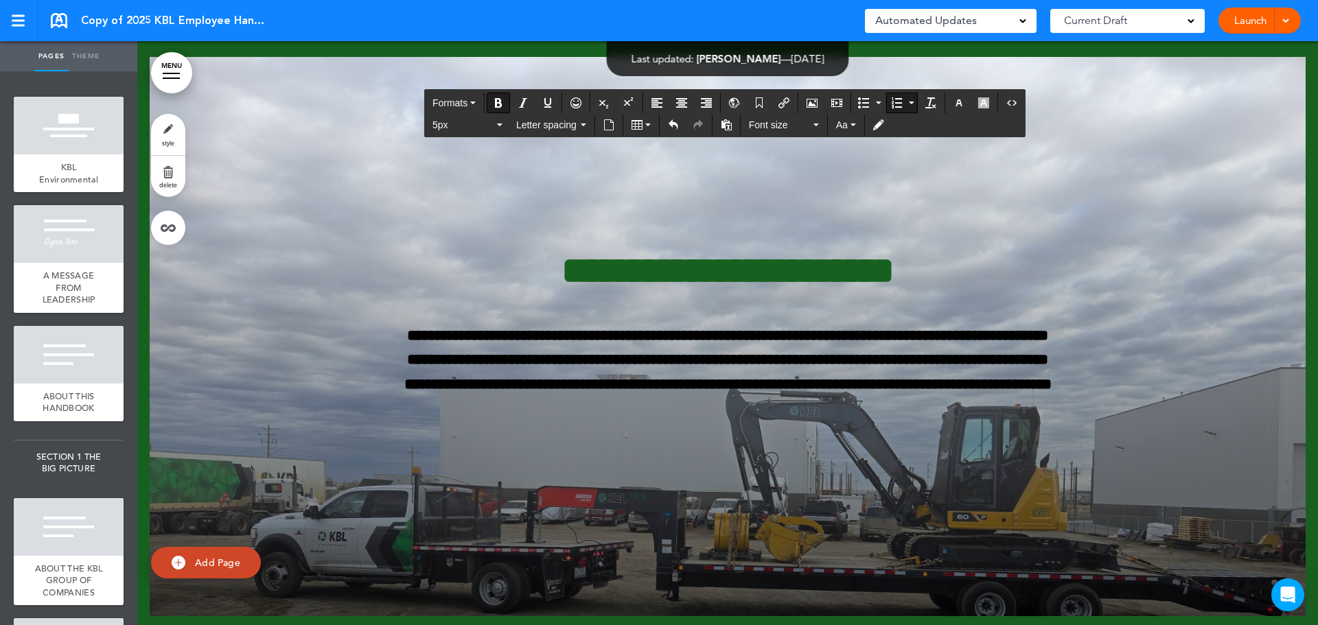
scroll to position [106720, 0]
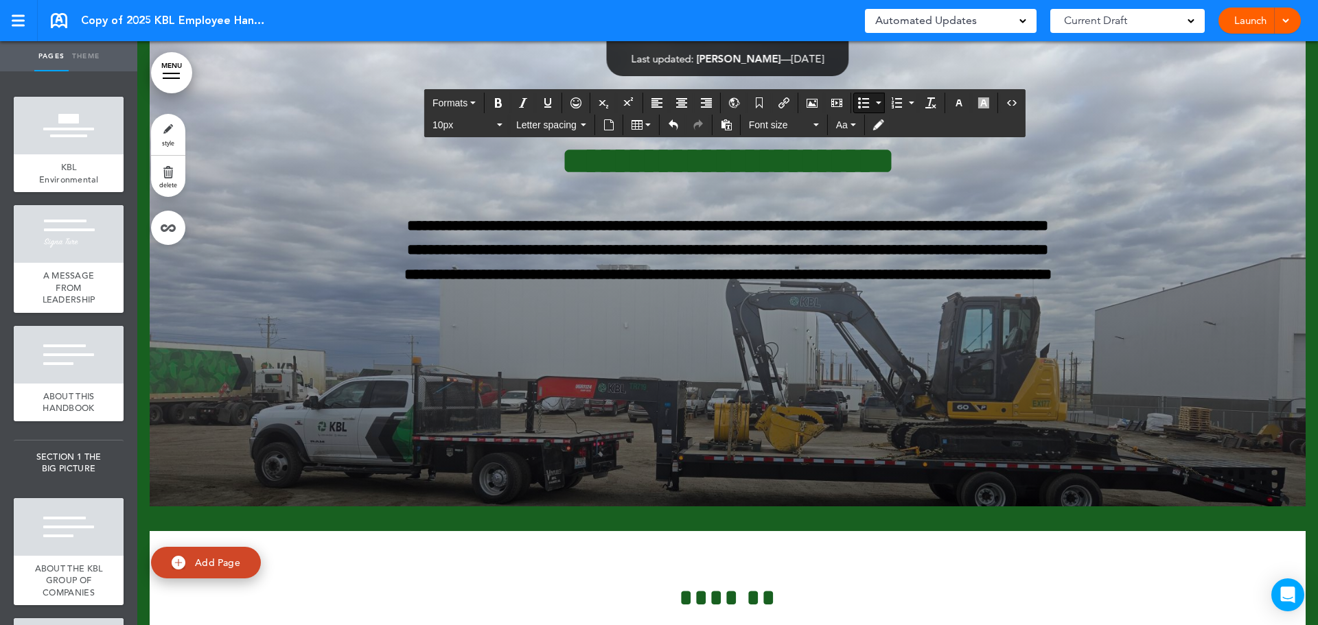
drag, startPoint x: 948, startPoint y: 478, endPoint x: 412, endPoint y: 362, distance: 549.1
copy ul "**********"
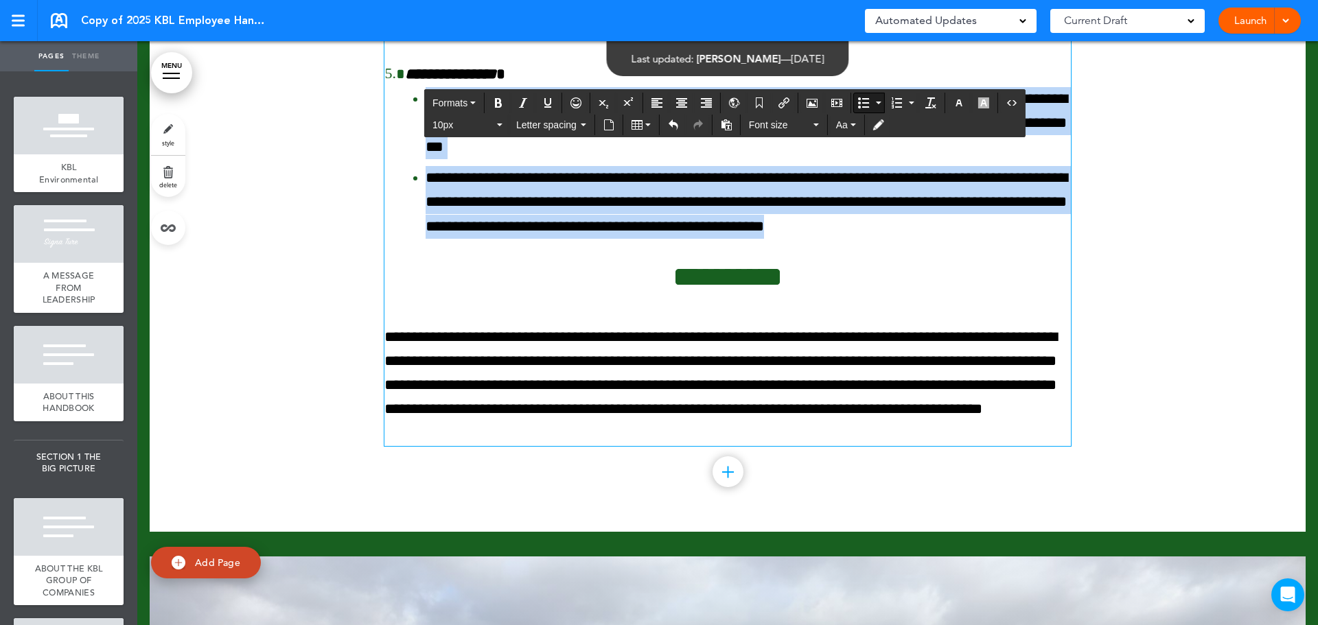
scroll to position [106102, 0]
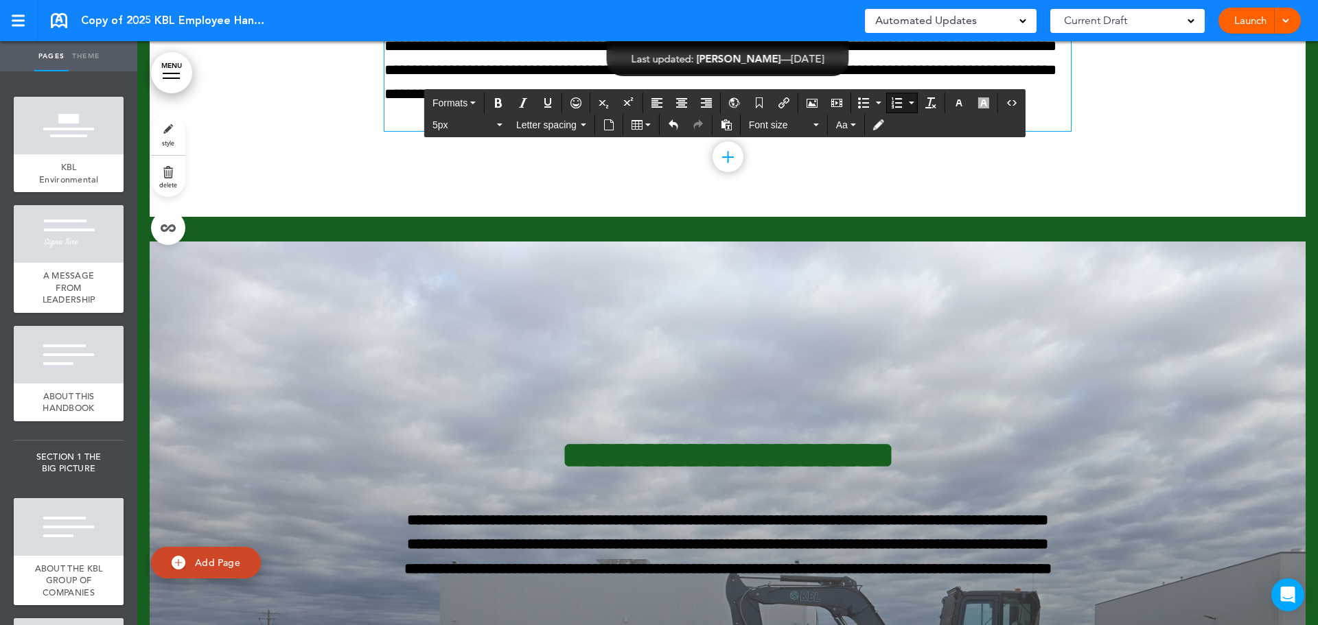
scroll to position [106582, 0]
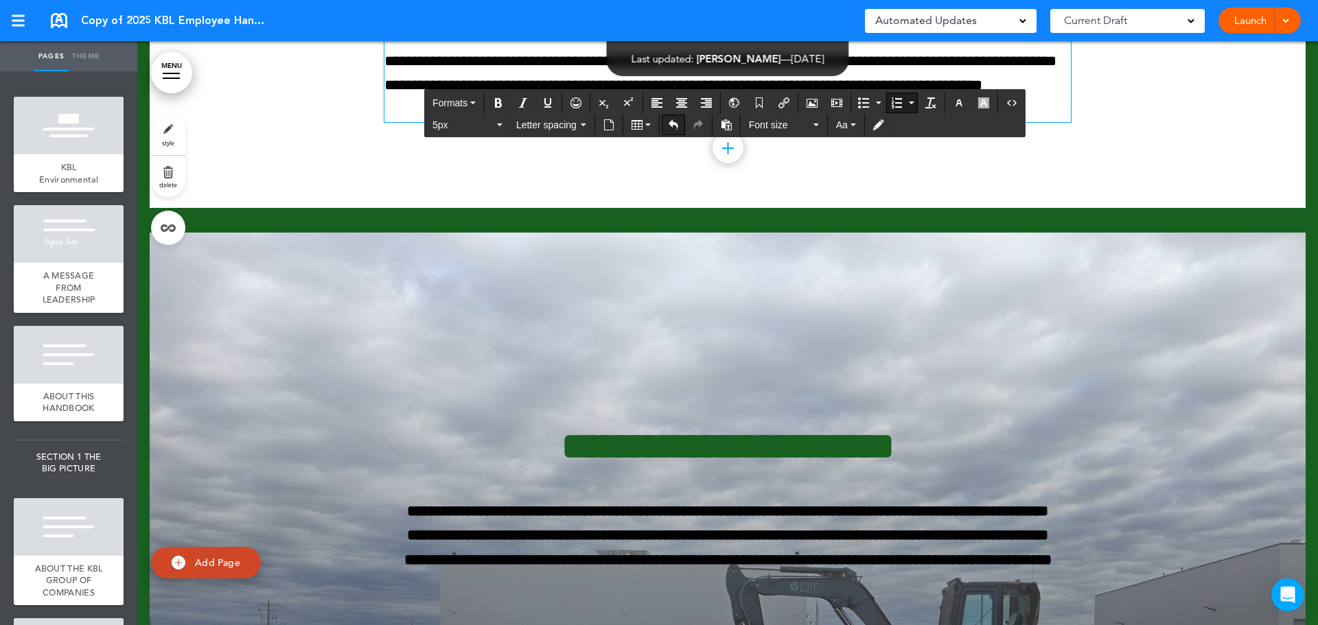
click at [679, 126] on button "Undo" at bounding box center [673, 124] width 22 height 19
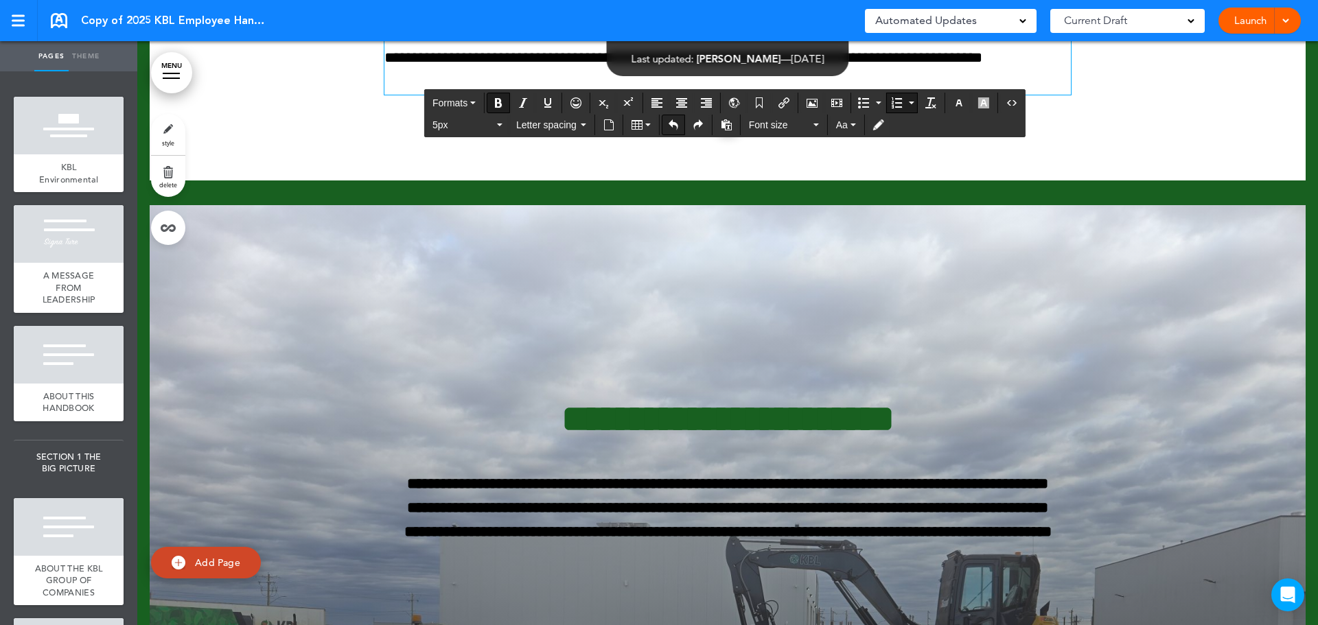
click at [679, 126] on button "Undo" at bounding box center [673, 124] width 22 height 19
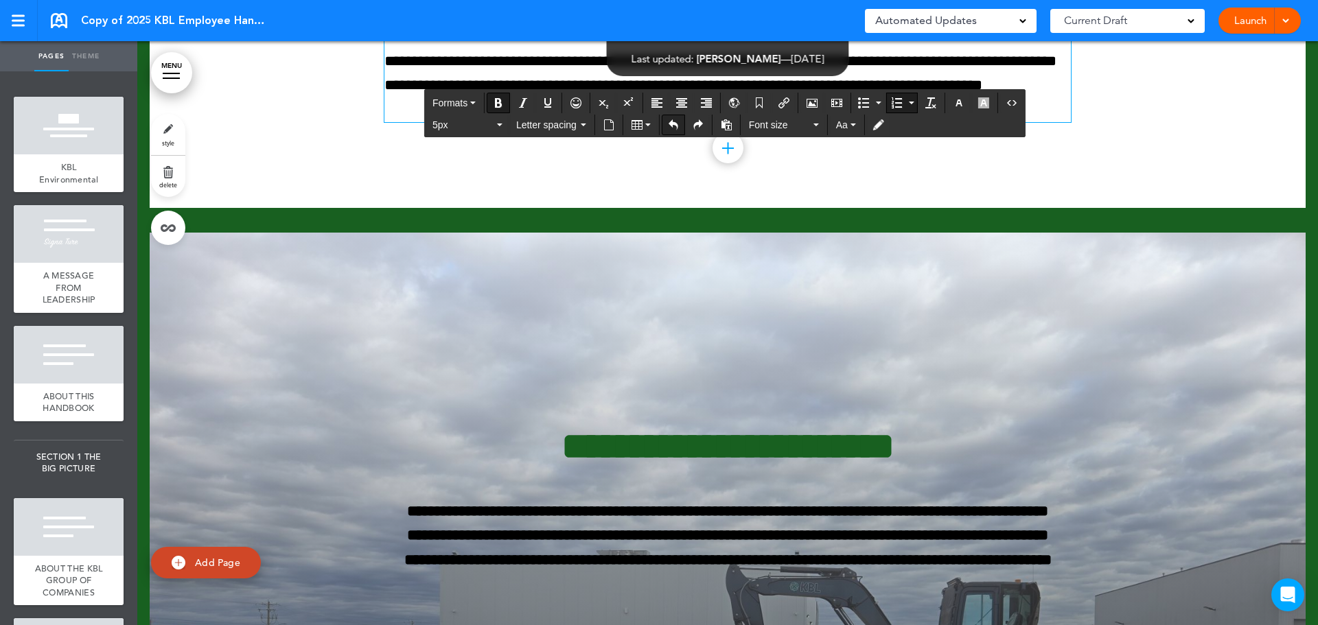
click at [679, 126] on button "Undo" at bounding box center [673, 124] width 22 height 19
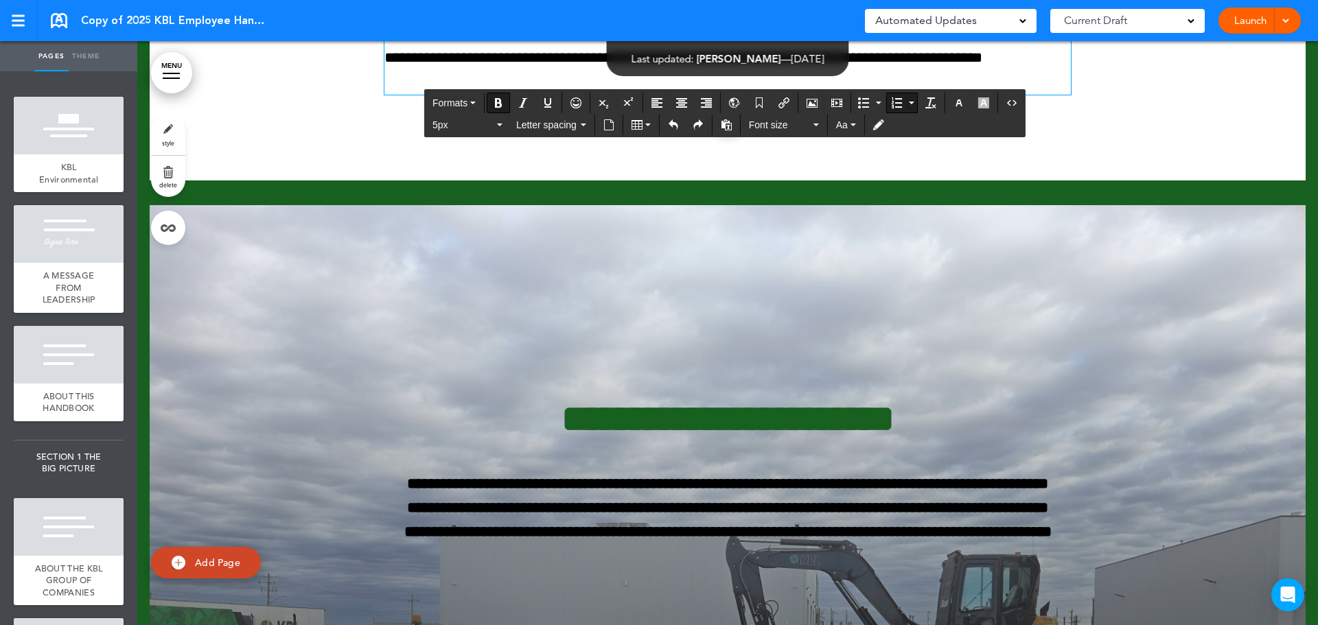
scroll to position [106171, 0]
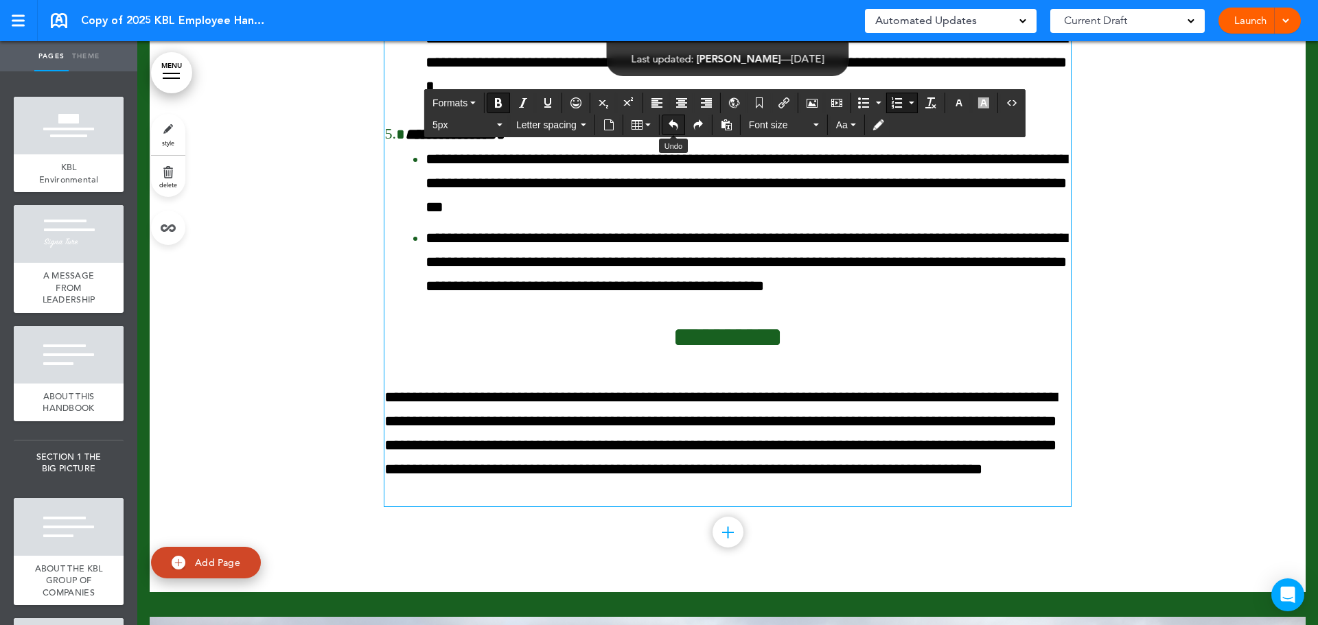
click at [668, 132] on button "Undo" at bounding box center [673, 124] width 22 height 19
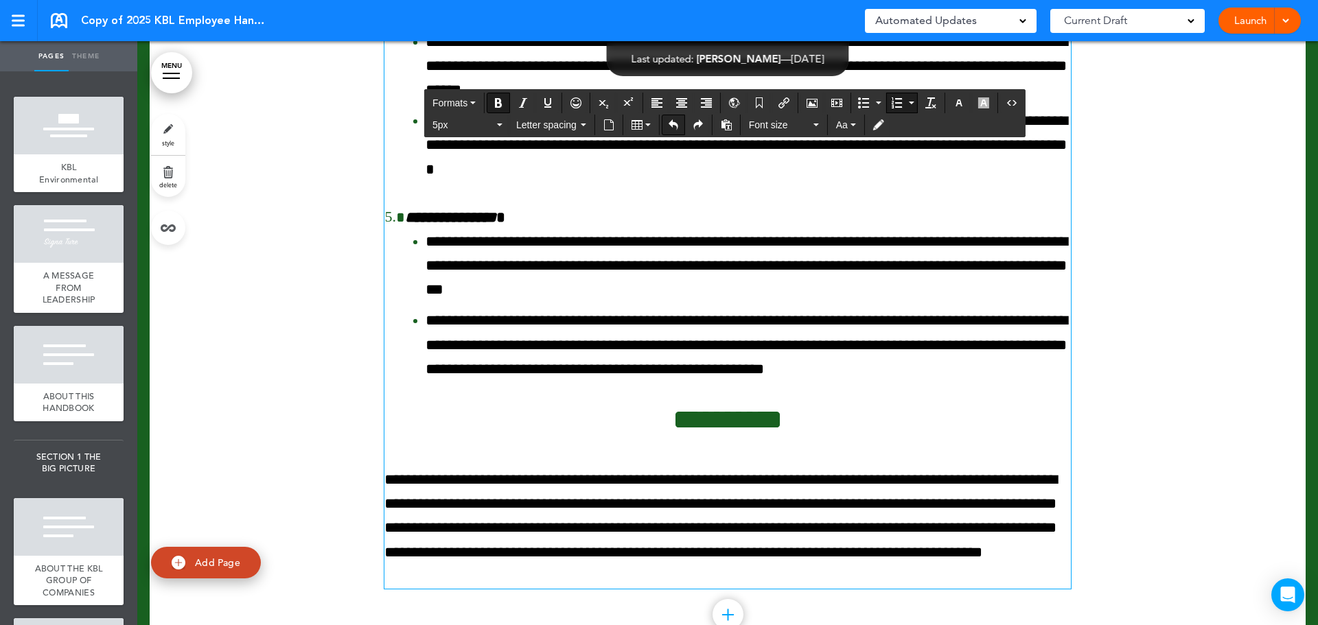
click at [668, 132] on button "Undo" at bounding box center [673, 124] width 22 height 19
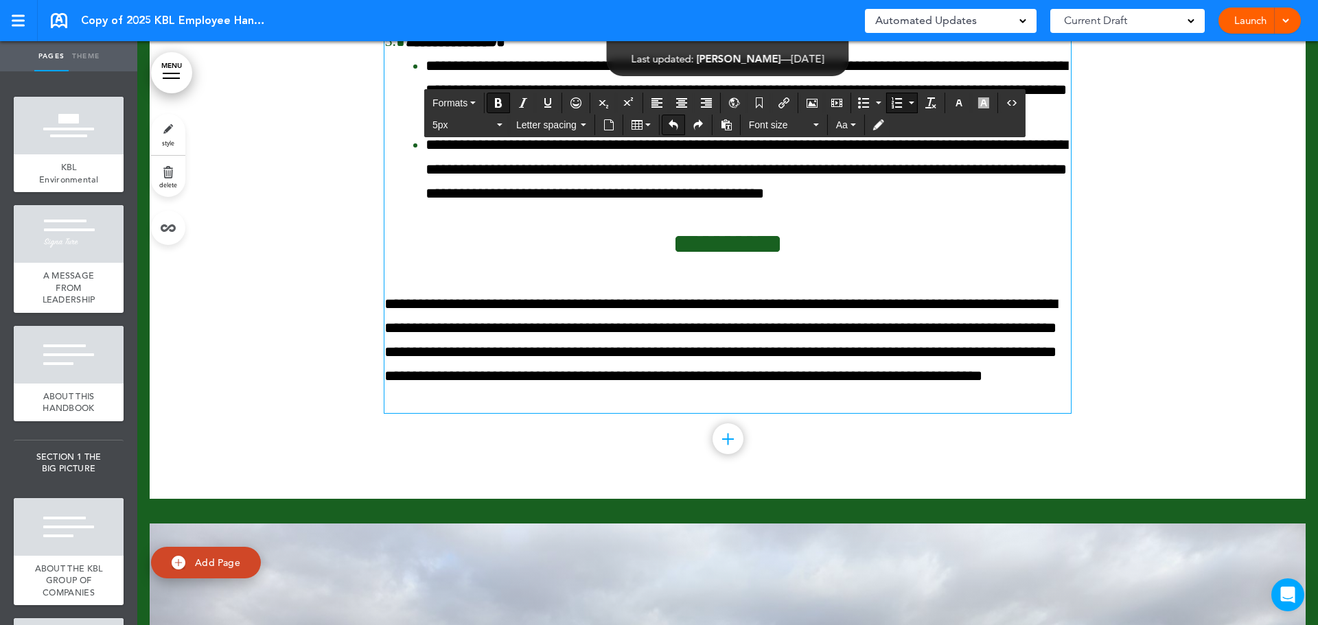
click at [668, 132] on button "Undo" at bounding box center [673, 124] width 22 height 19
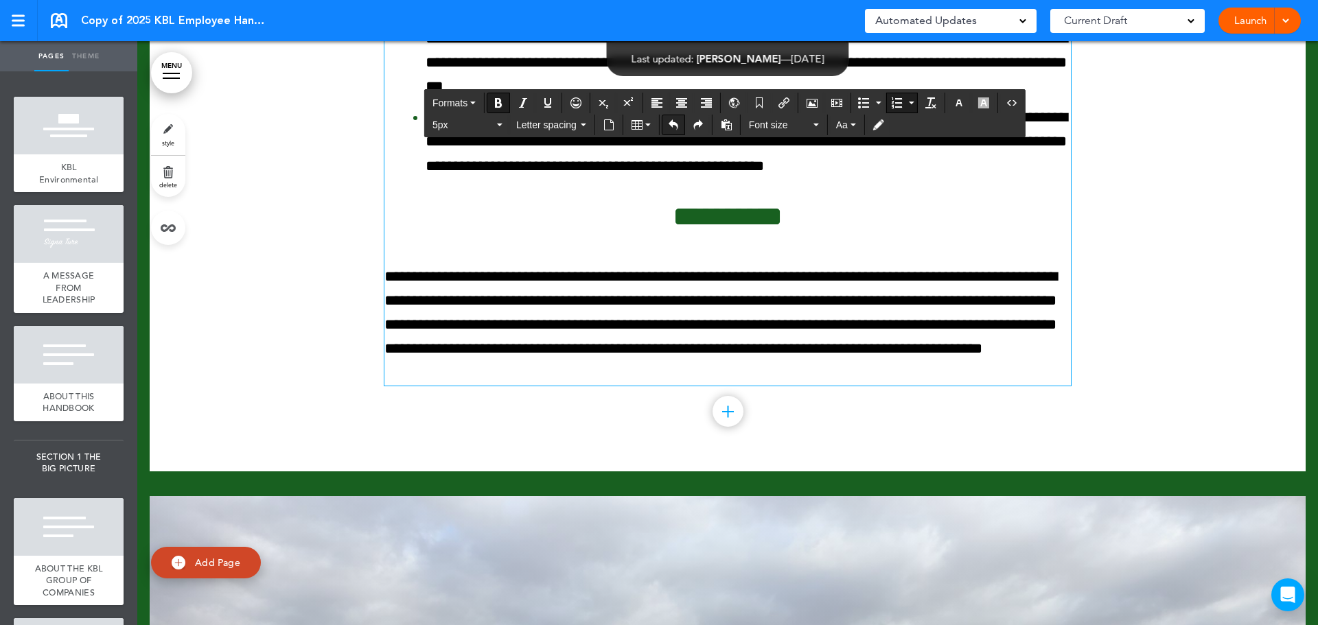
click at [668, 132] on button "Undo" at bounding box center [673, 124] width 22 height 19
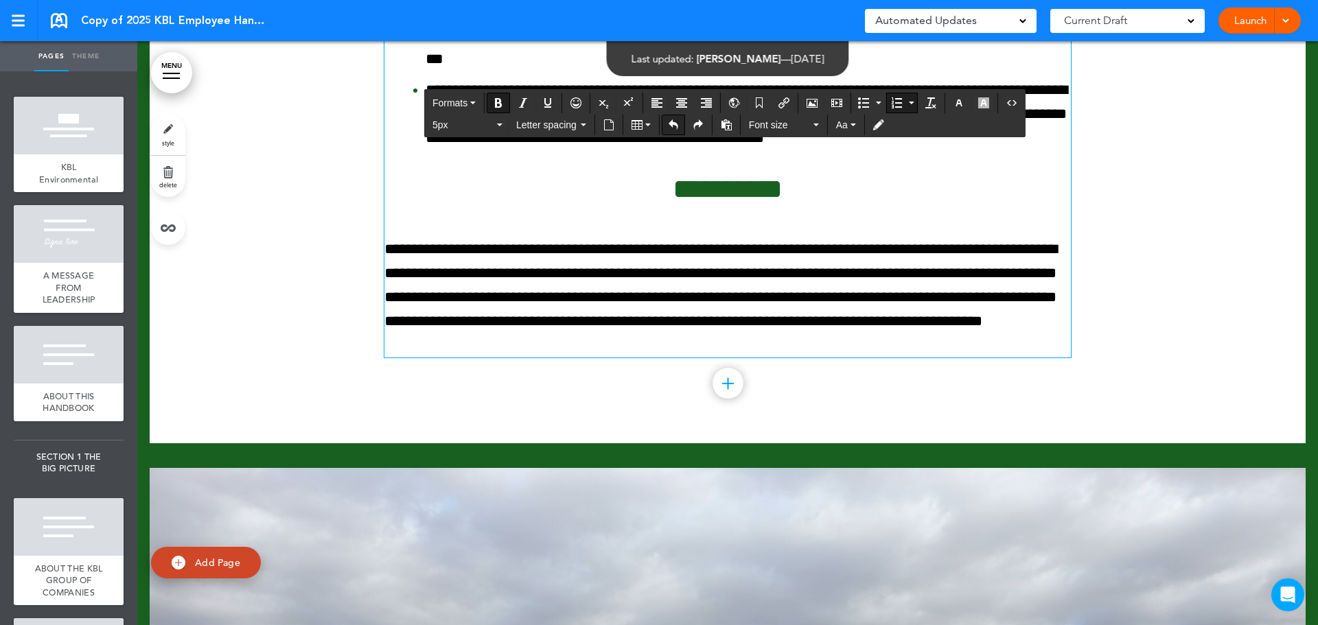
click at [668, 132] on button "Undo" at bounding box center [673, 124] width 22 height 19
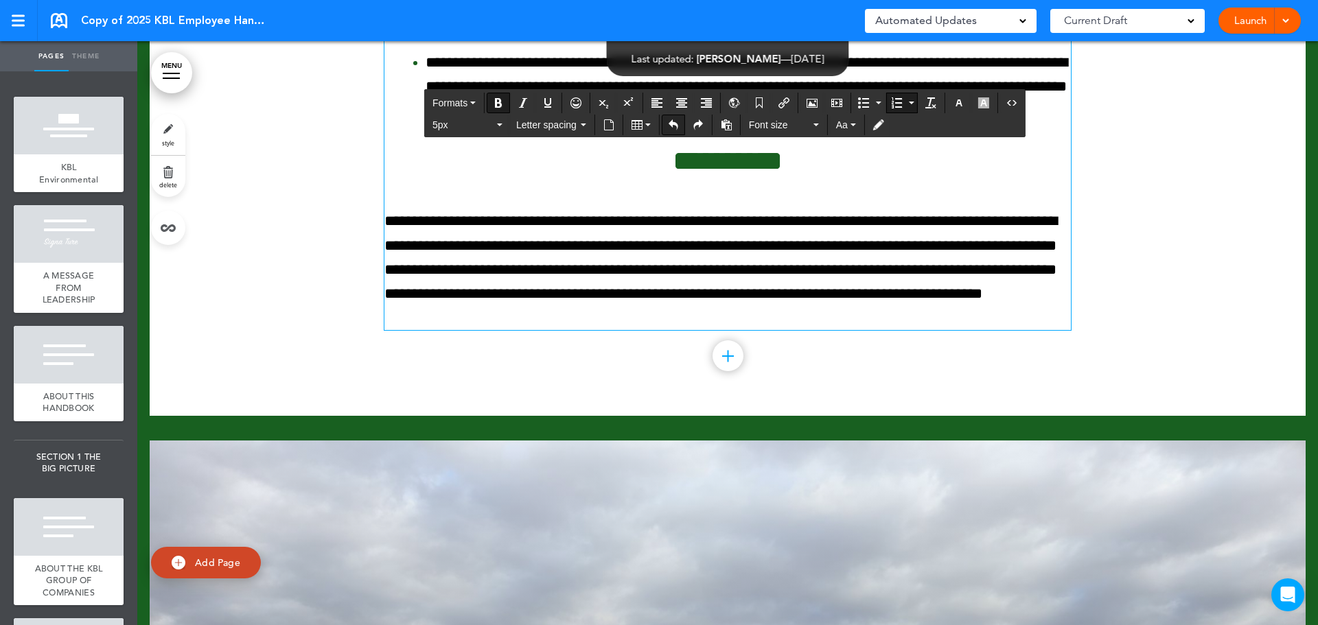
click at [668, 132] on button "Undo" at bounding box center [673, 124] width 22 height 19
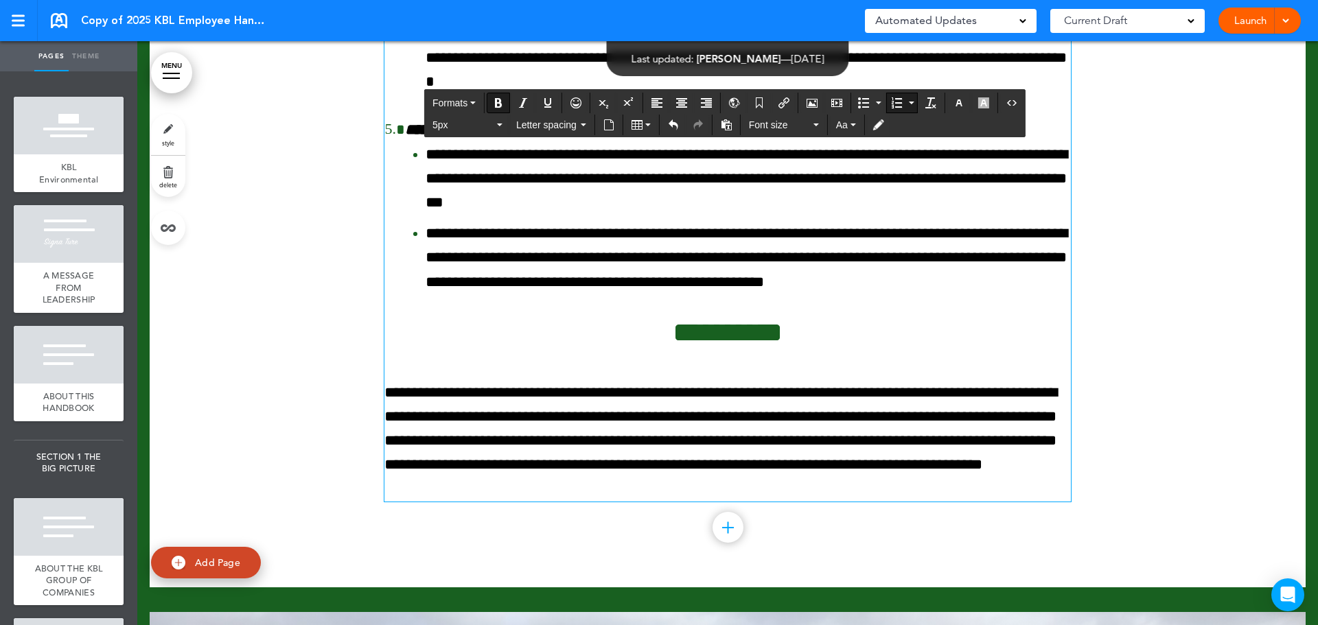
scroll to position [106033, 0]
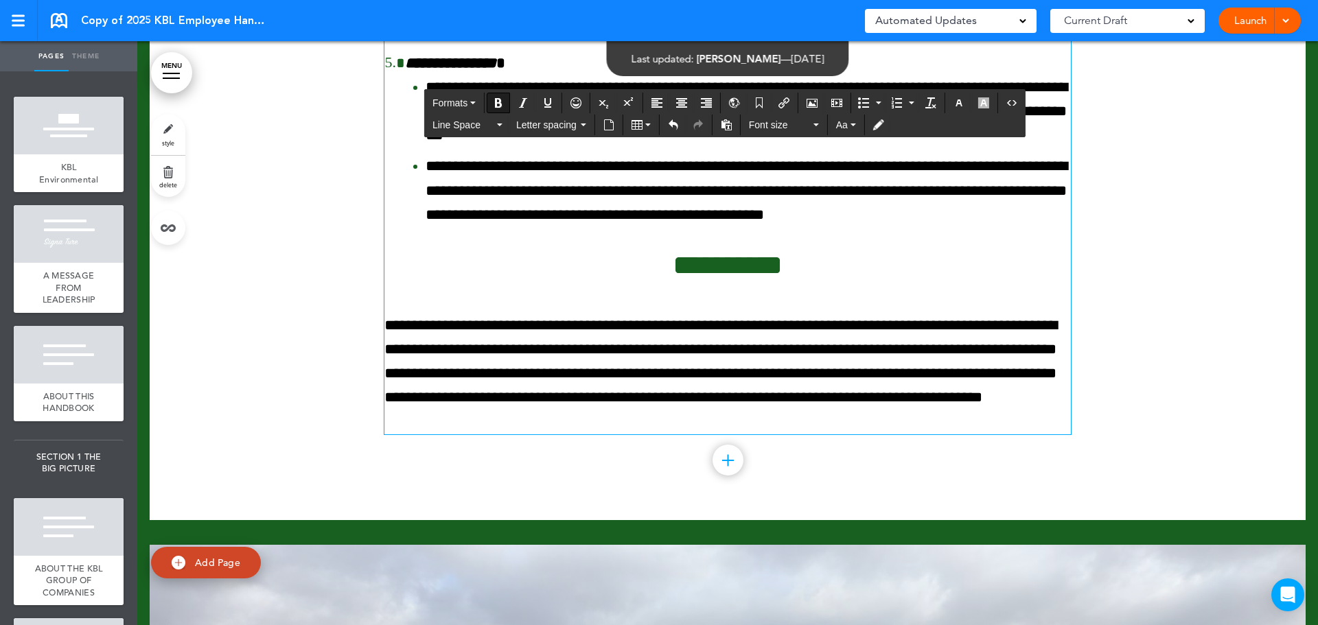
scroll to position [106171, 0]
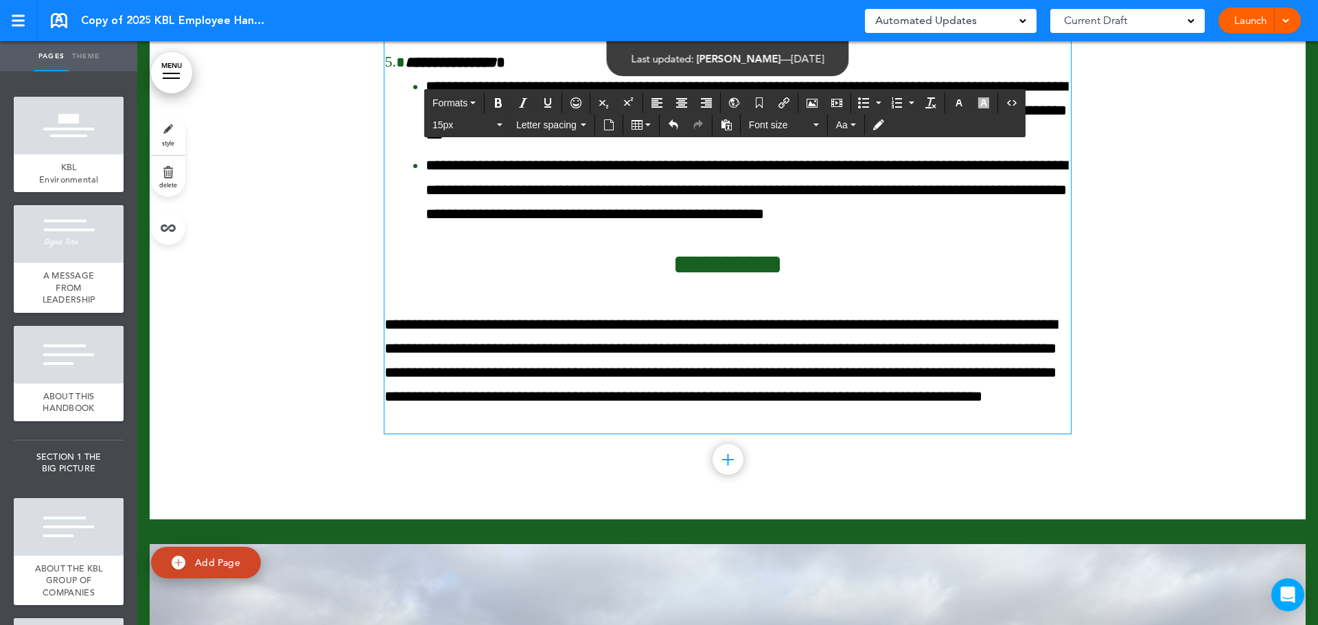
drag, startPoint x: 382, startPoint y: 292, endPoint x: 720, endPoint y: 504, distance: 399.0
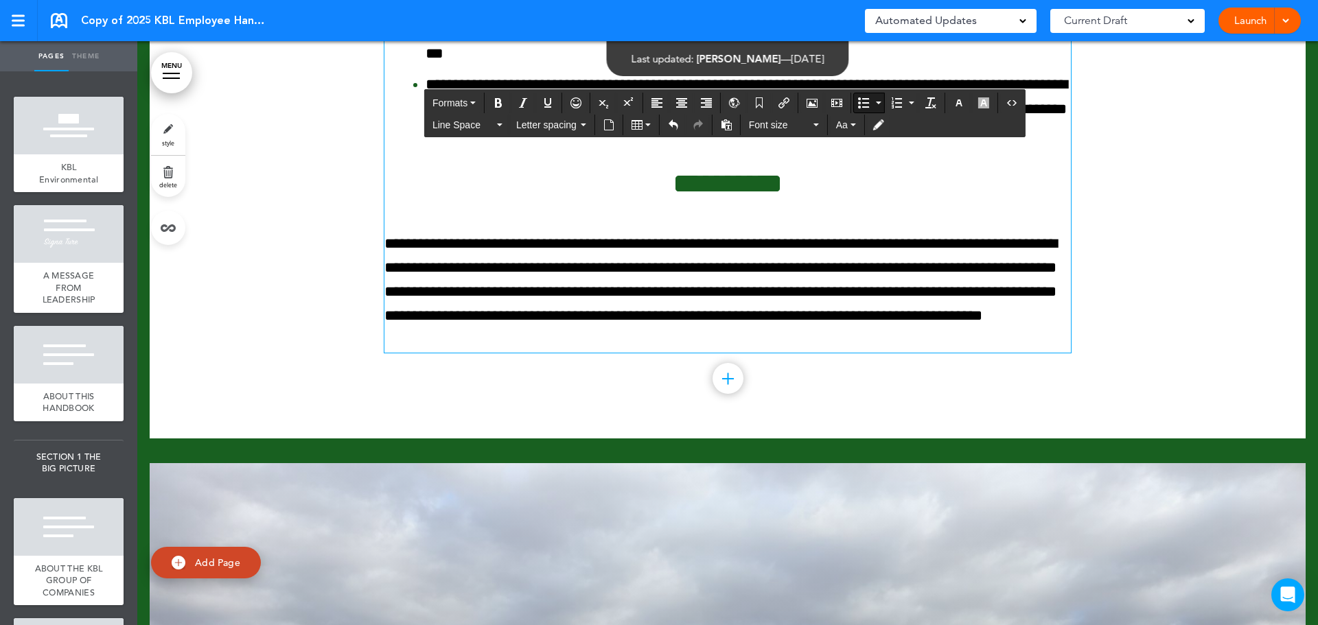
scroll to position [106102, 0]
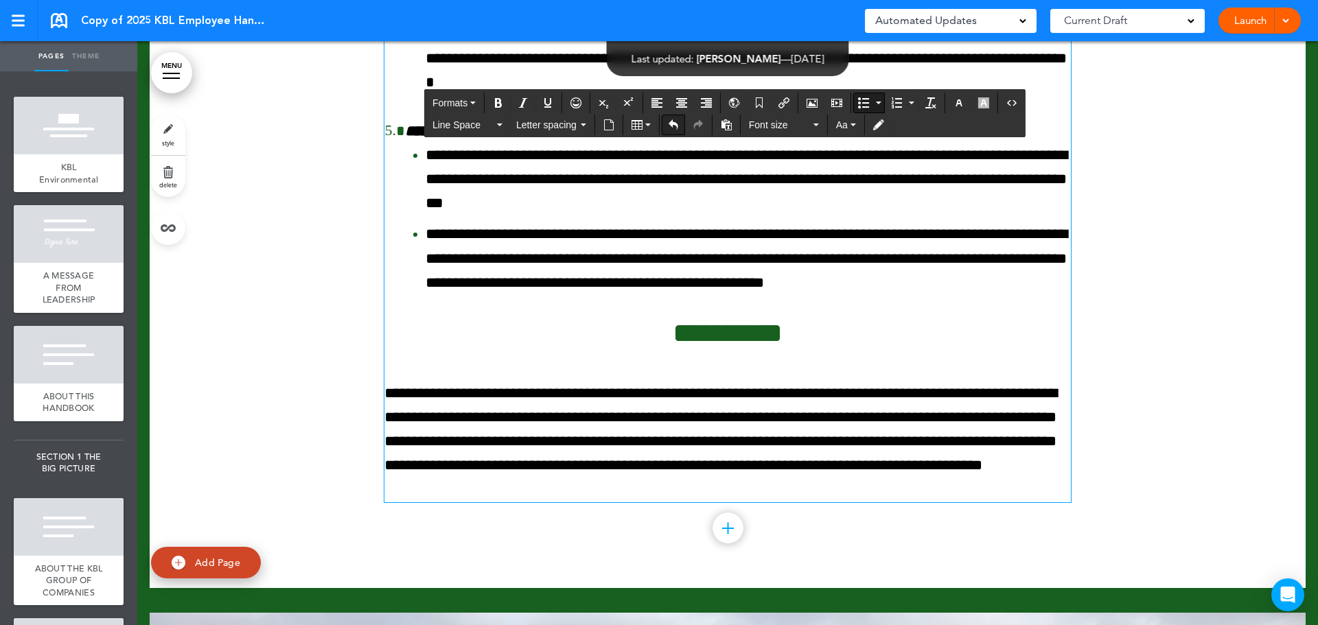
click at [668, 126] on icon "Undo" at bounding box center [673, 124] width 11 height 11
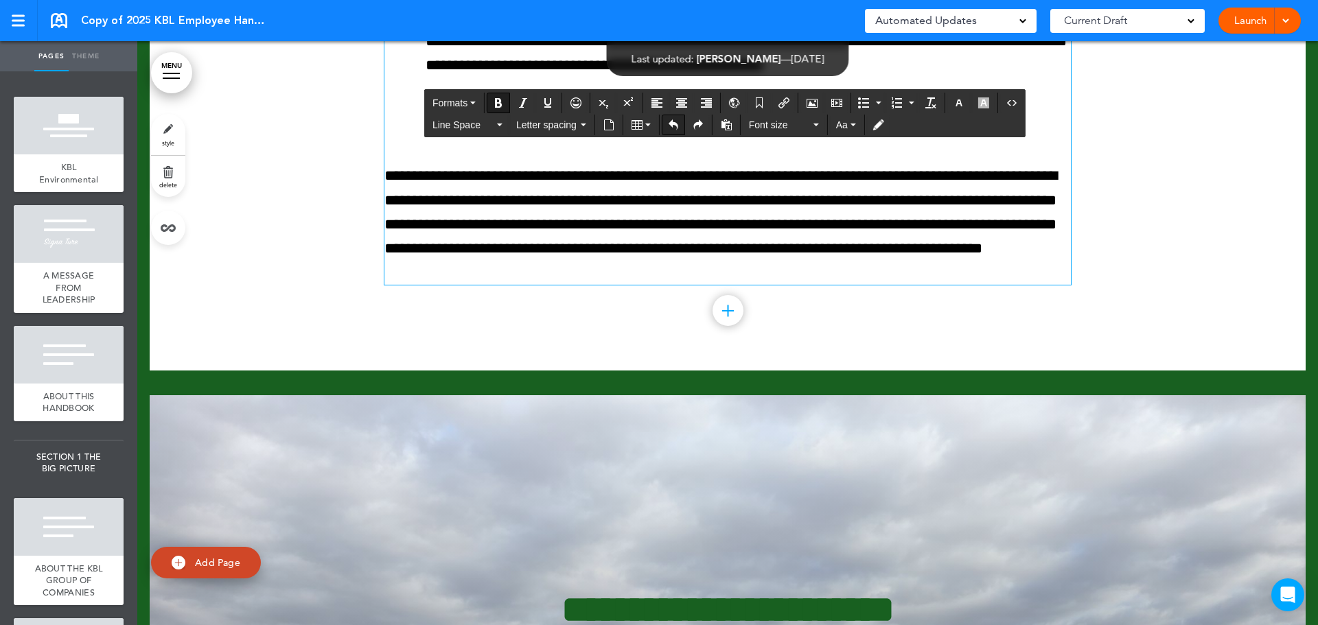
click at [668, 126] on icon "Undo" at bounding box center [673, 124] width 11 height 11
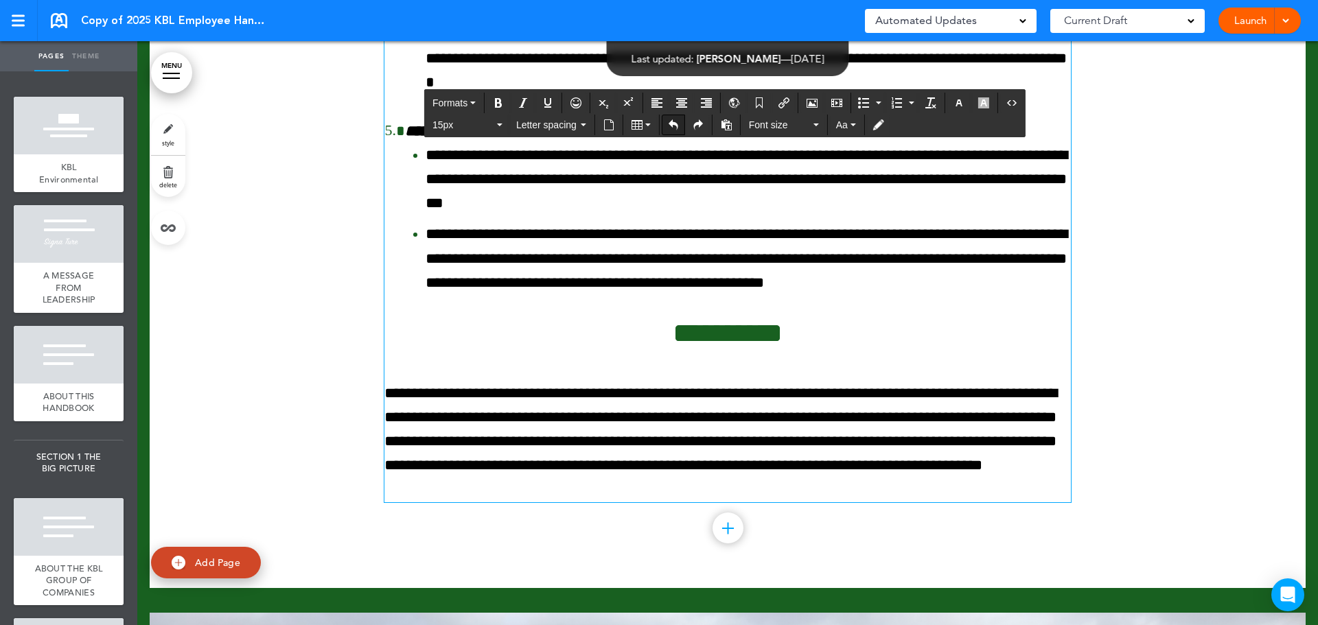
click at [668, 126] on icon "Undo" at bounding box center [673, 124] width 11 height 11
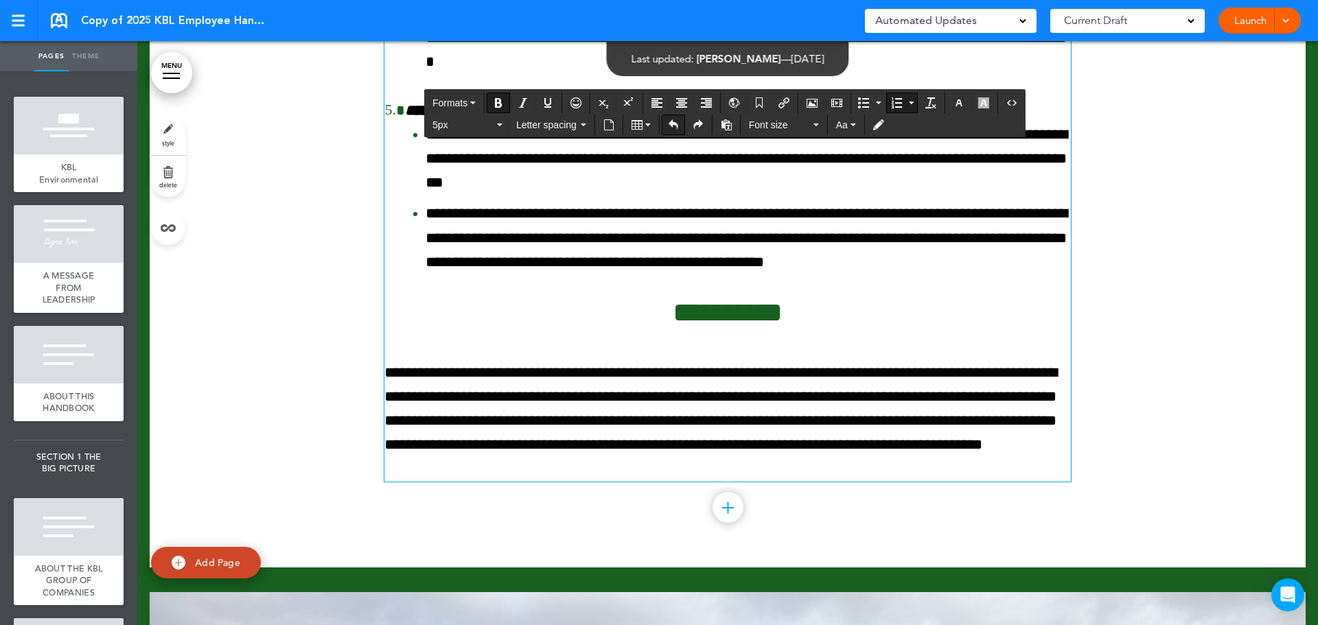
click at [668, 126] on icon "Undo" at bounding box center [673, 124] width 11 height 11
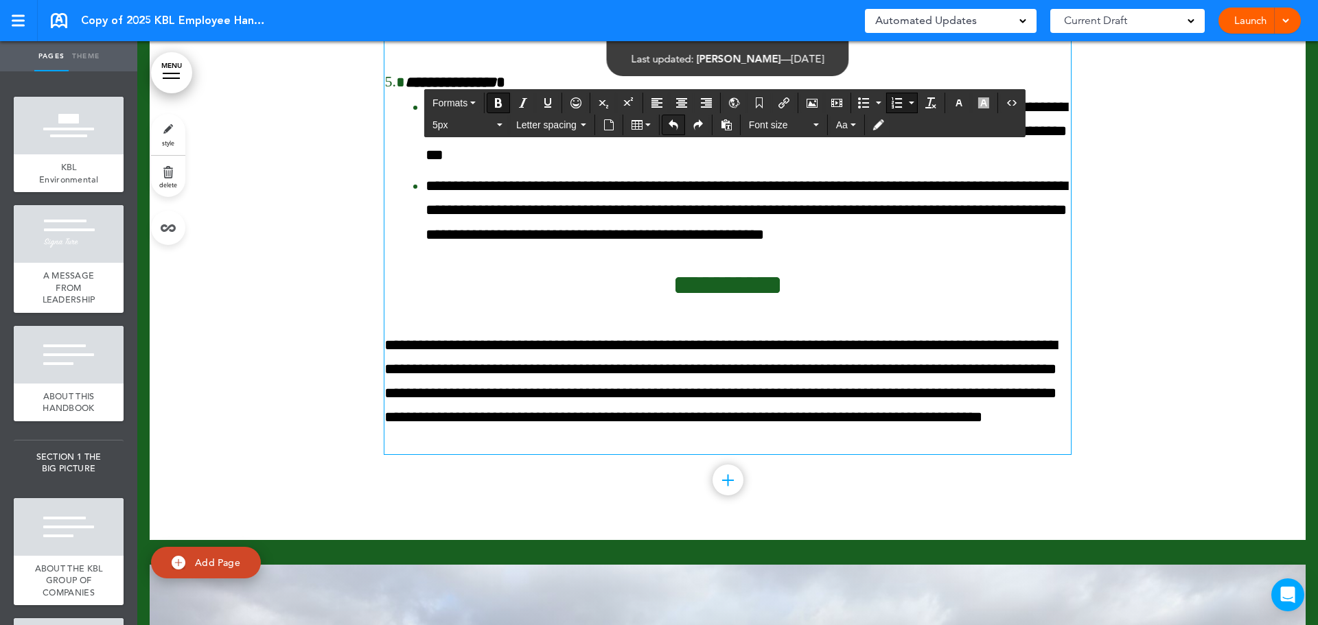
click at [668, 126] on icon "Undo" at bounding box center [673, 124] width 11 height 11
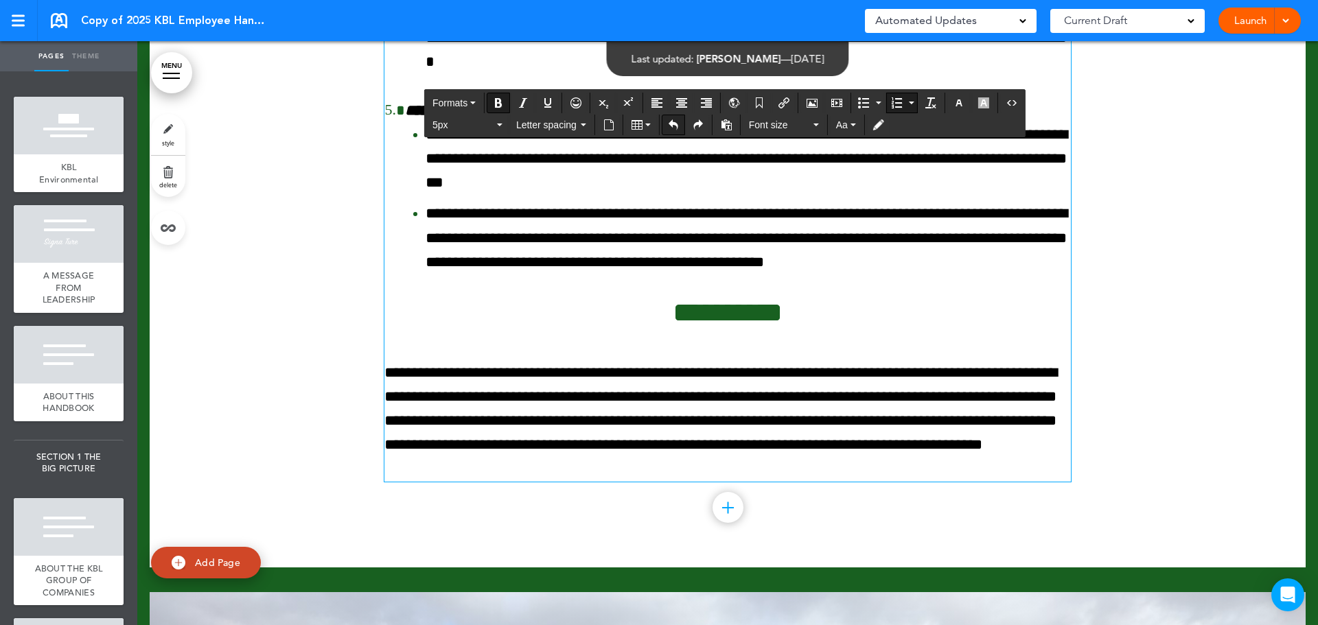
click at [668, 126] on icon "Undo" at bounding box center [673, 124] width 11 height 11
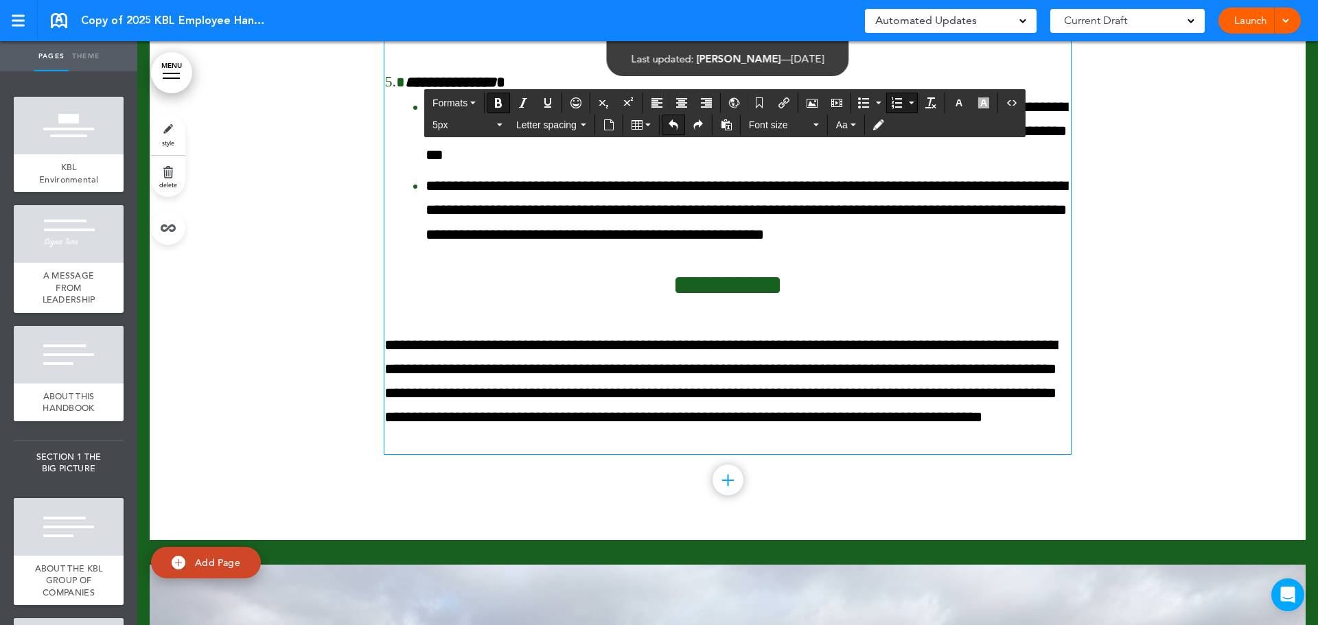
click at [668, 126] on icon "Undo" at bounding box center [673, 124] width 11 height 11
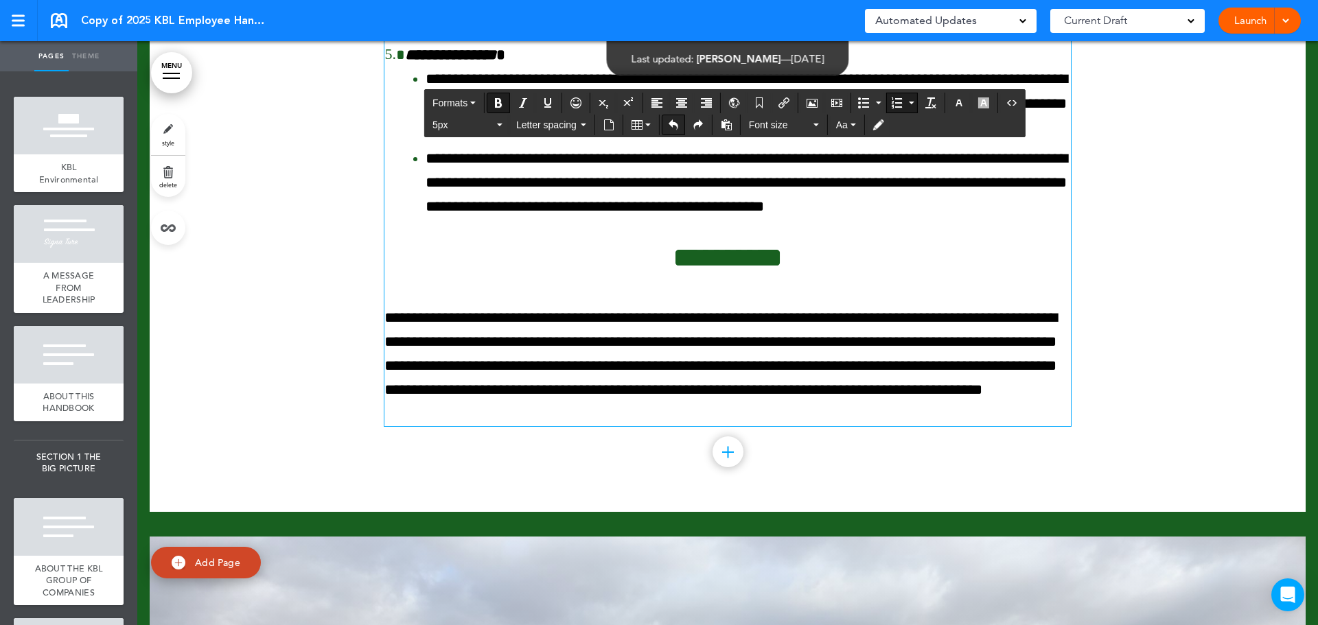
click at [668, 126] on icon "Undo" at bounding box center [673, 124] width 11 height 11
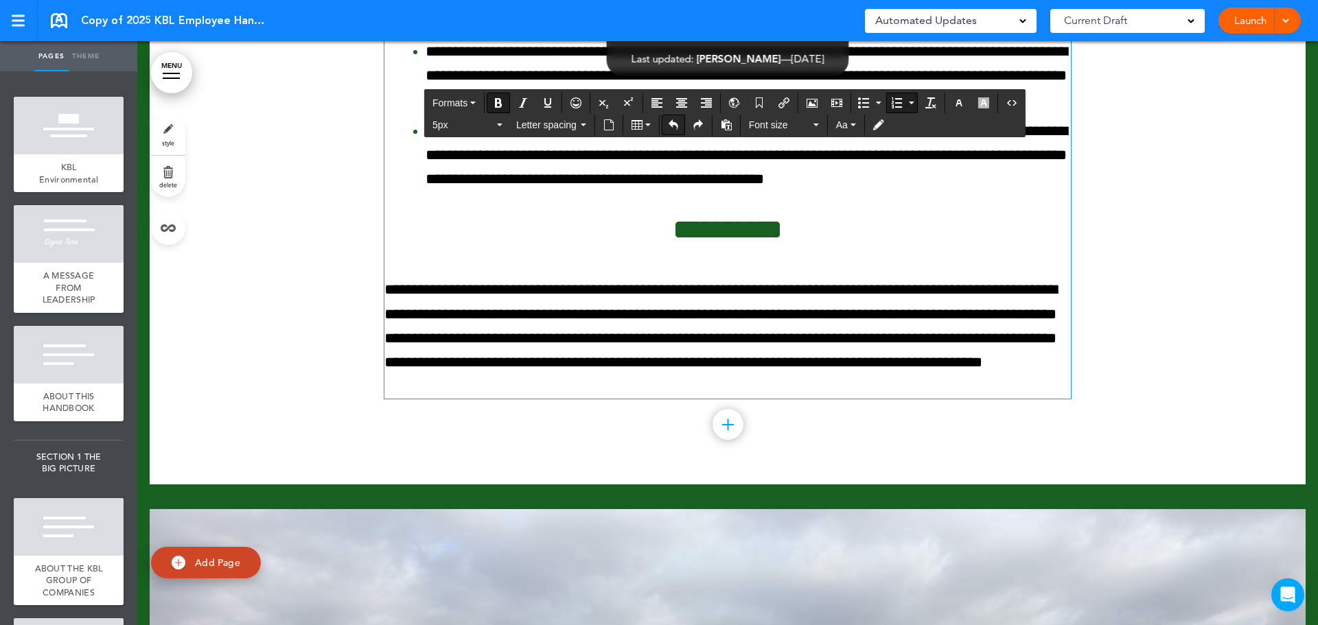
click at [668, 126] on icon "Undo" at bounding box center [673, 124] width 11 height 11
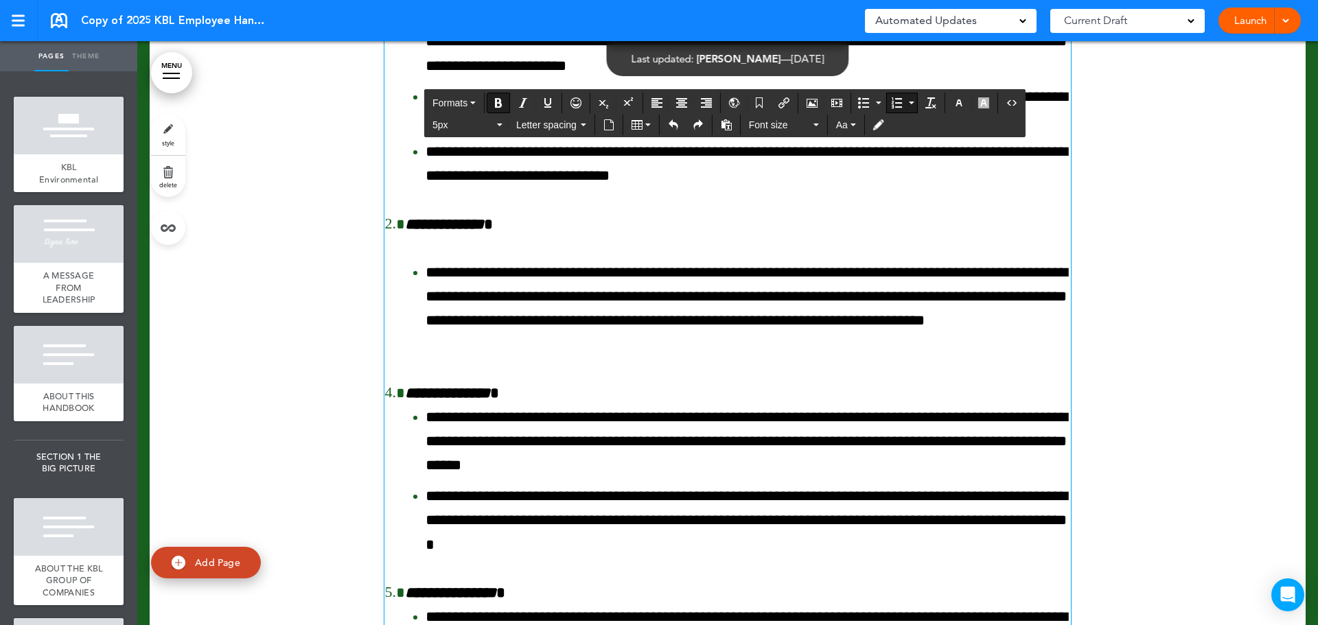
scroll to position [105484, 0]
